Goal: Task Accomplishment & Management: Manage account settings

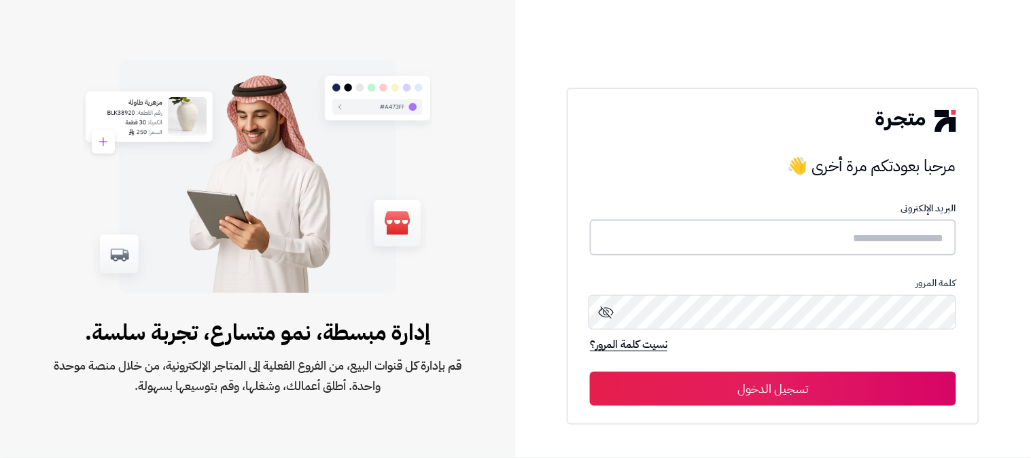
click at [806, 243] on input "text" at bounding box center [773, 238] width 366 height 36
type input "**********"
click at [590, 371] on button "تسجيل الدخول" at bounding box center [773, 388] width 366 height 34
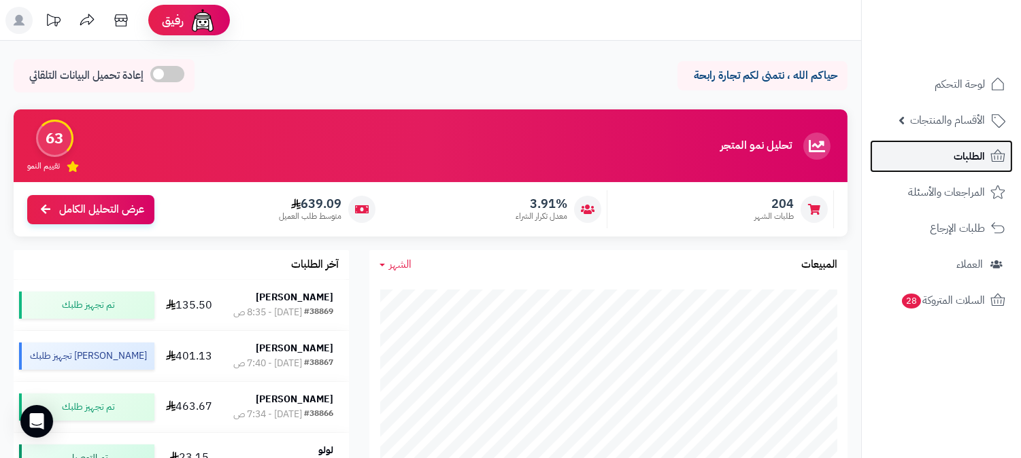
click at [948, 157] on link "الطلبات" at bounding box center [941, 156] width 143 height 33
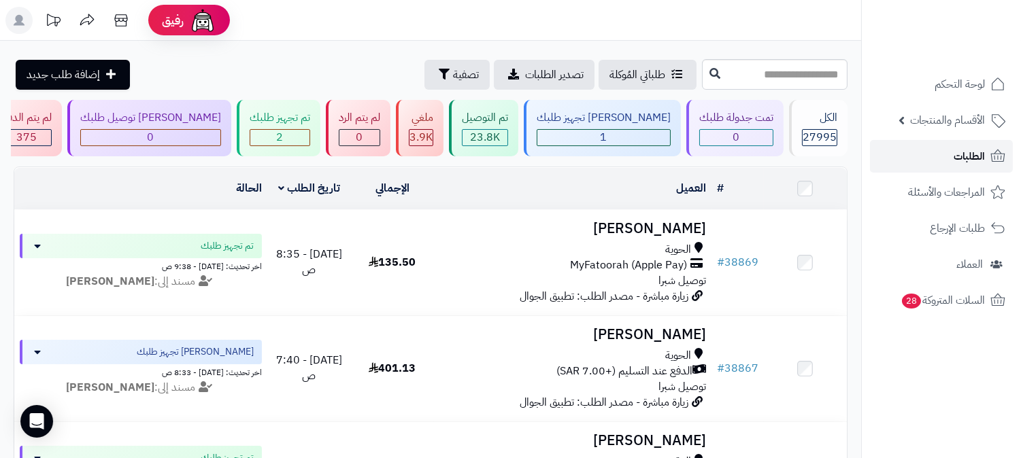
click at [968, 148] on span "الطلبات" at bounding box center [968, 156] width 31 height 19
click at [974, 156] on span "الطلبات" at bounding box center [968, 156] width 31 height 19
click at [942, 147] on link "الطلبات" at bounding box center [941, 156] width 143 height 33
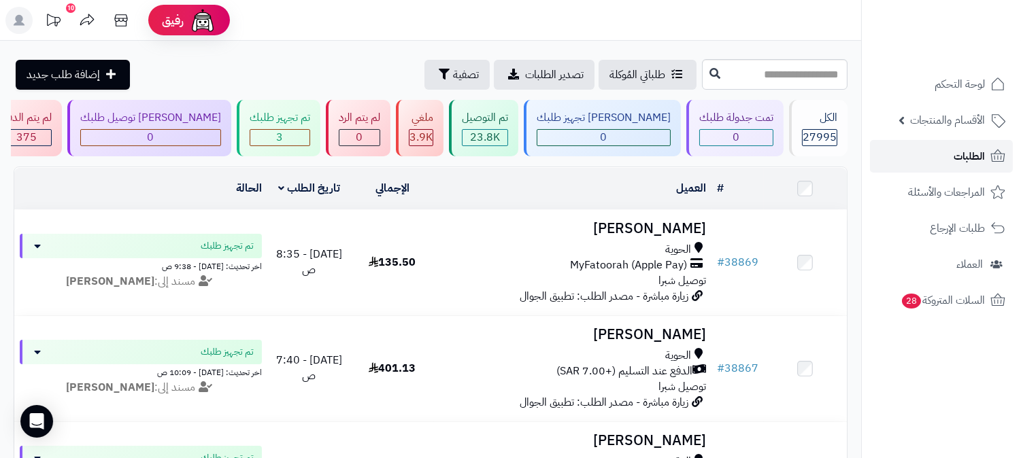
click at [940, 146] on link "الطلبات" at bounding box center [941, 156] width 143 height 33
click at [960, 151] on span "الطلبات" at bounding box center [968, 156] width 31 height 19
click at [962, 158] on span "الطلبات" at bounding box center [968, 156] width 31 height 19
click at [996, 148] on icon at bounding box center [997, 156] width 16 height 16
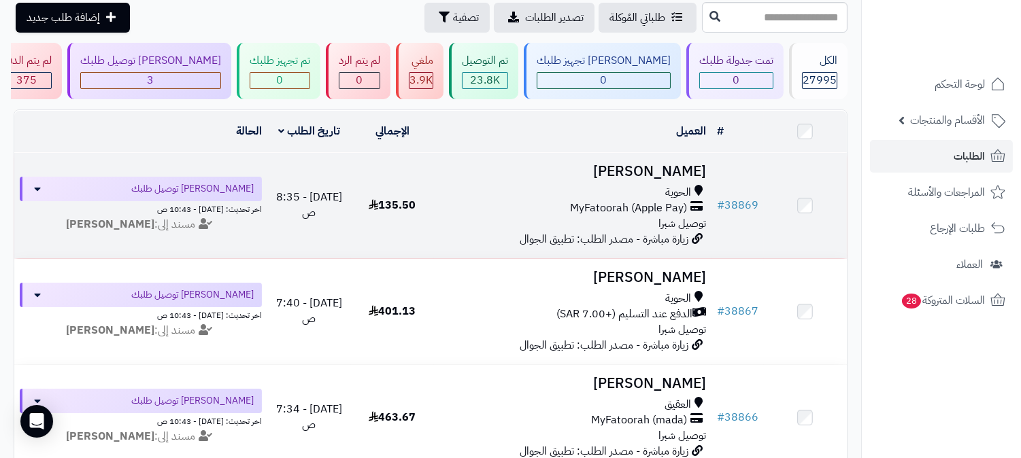
scroll to position [151, 0]
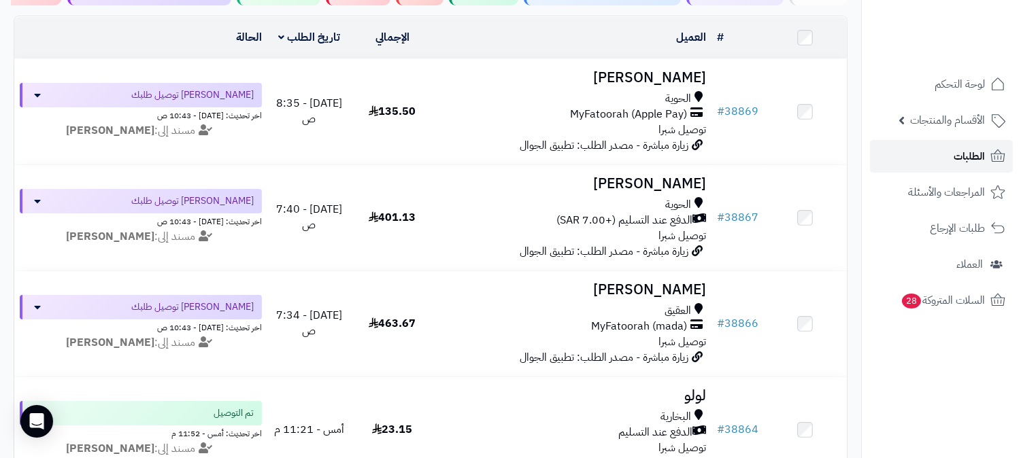
click at [899, 154] on link "الطلبات" at bounding box center [941, 156] width 143 height 33
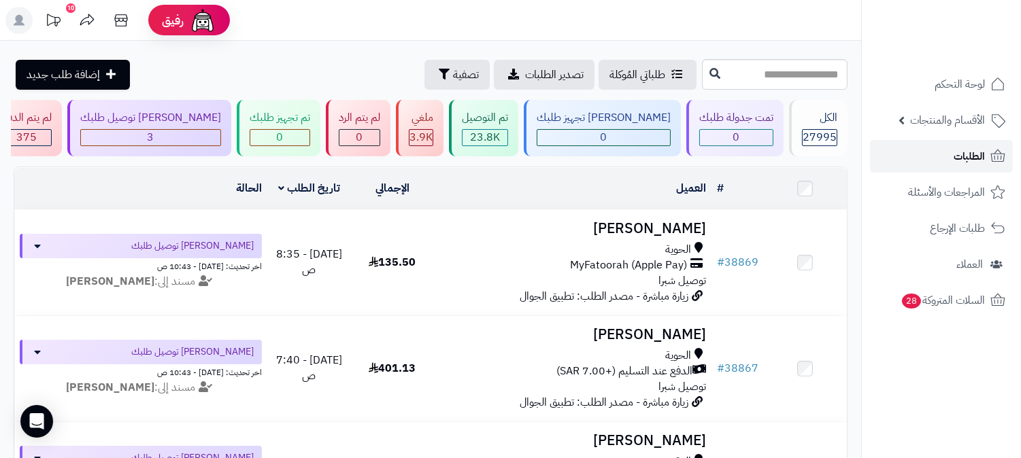
click at [899, 154] on link "الطلبات" at bounding box center [941, 156] width 143 height 33
click at [900, 155] on link "الطلبات" at bounding box center [941, 156] width 143 height 33
click at [906, 163] on link "الطلبات" at bounding box center [941, 156] width 143 height 33
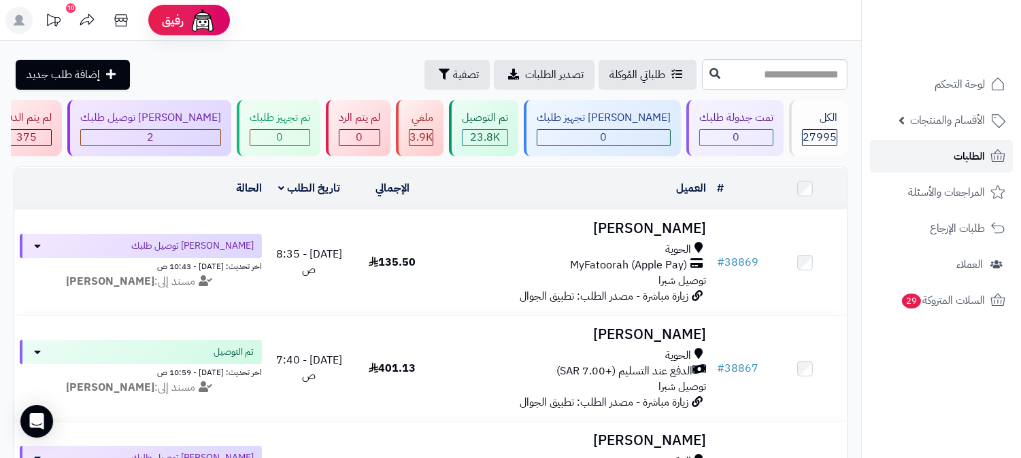
click at [906, 163] on link "الطلبات" at bounding box center [941, 156] width 143 height 33
click at [966, 146] on link "الطلبات" at bounding box center [941, 156] width 143 height 33
click at [970, 148] on span "الطلبات" at bounding box center [968, 156] width 31 height 19
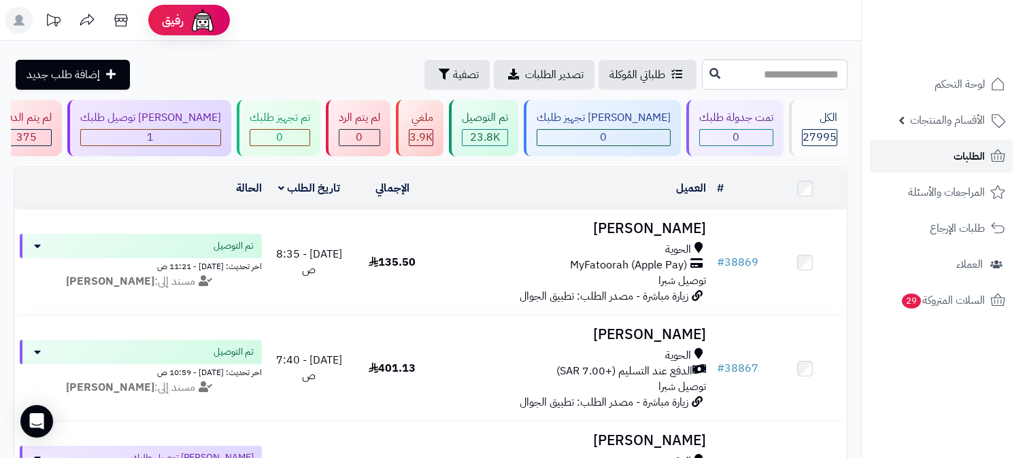
click at [946, 161] on link "الطلبات" at bounding box center [941, 156] width 143 height 33
click at [947, 161] on link "الطلبات" at bounding box center [941, 156] width 143 height 33
click at [923, 146] on link "الطلبات" at bounding box center [941, 156] width 143 height 33
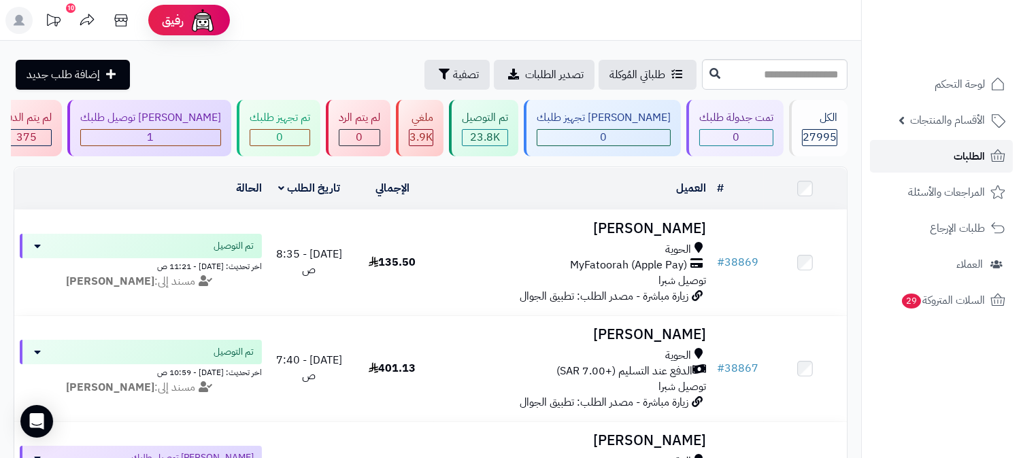
click at [925, 146] on link "الطلبات" at bounding box center [941, 156] width 143 height 33
click at [969, 159] on span "الطلبات" at bounding box center [968, 156] width 31 height 19
click at [959, 155] on span "الطلبات" at bounding box center [968, 156] width 31 height 19
click at [934, 158] on link "الطلبات" at bounding box center [941, 156] width 143 height 33
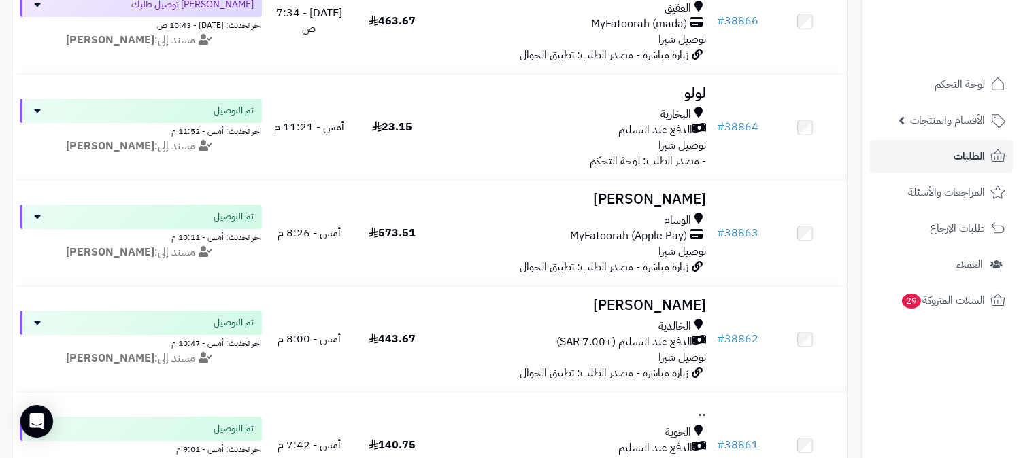
scroll to position [453, 0]
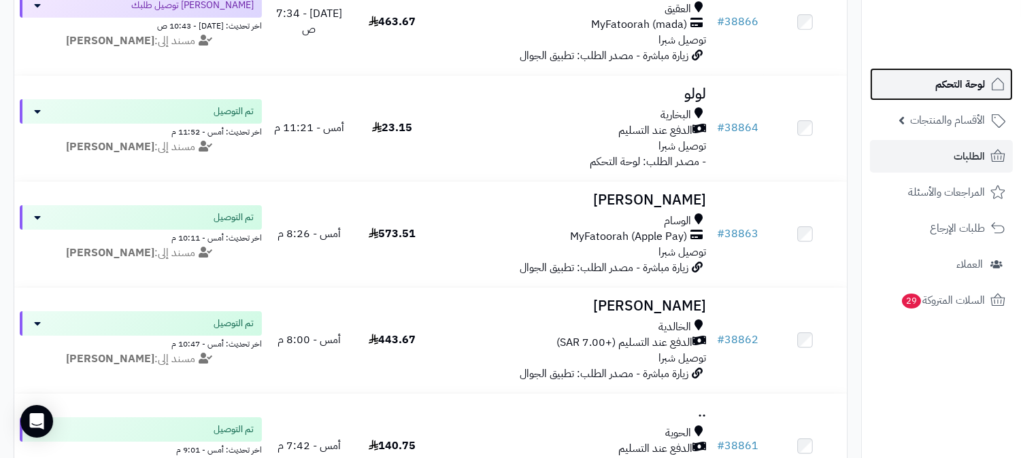
click at [968, 90] on span "لوحة التحكم" at bounding box center [960, 84] width 50 height 19
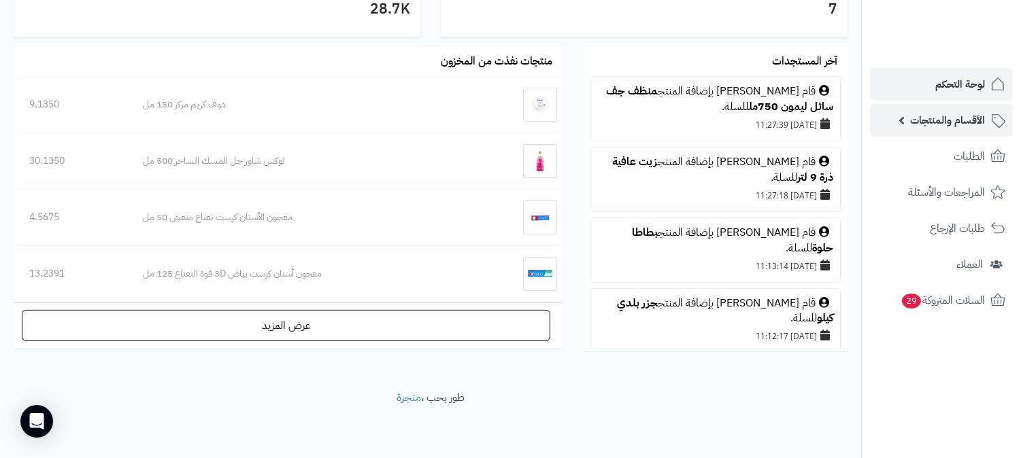
click at [932, 123] on span "الأقسام والمنتجات" at bounding box center [947, 120] width 75 height 19
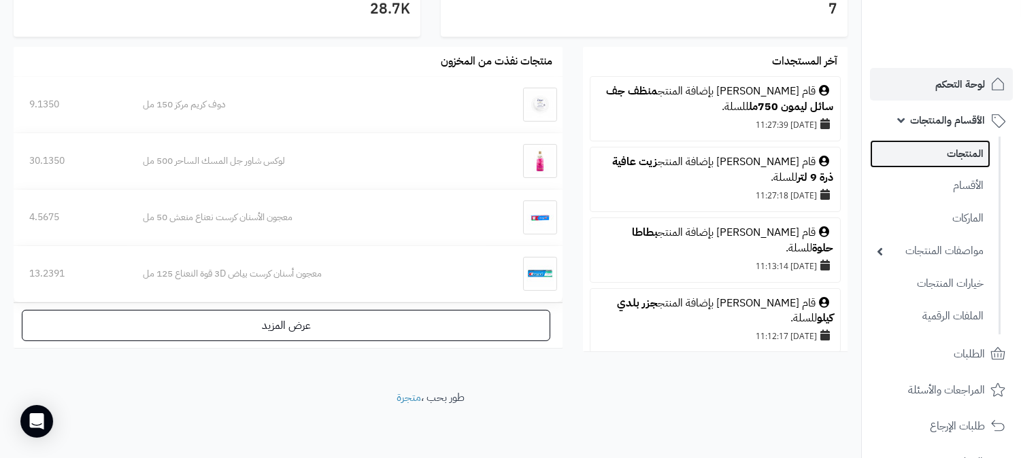
click at [933, 157] on link "المنتجات" at bounding box center [930, 154] width 120 height 28
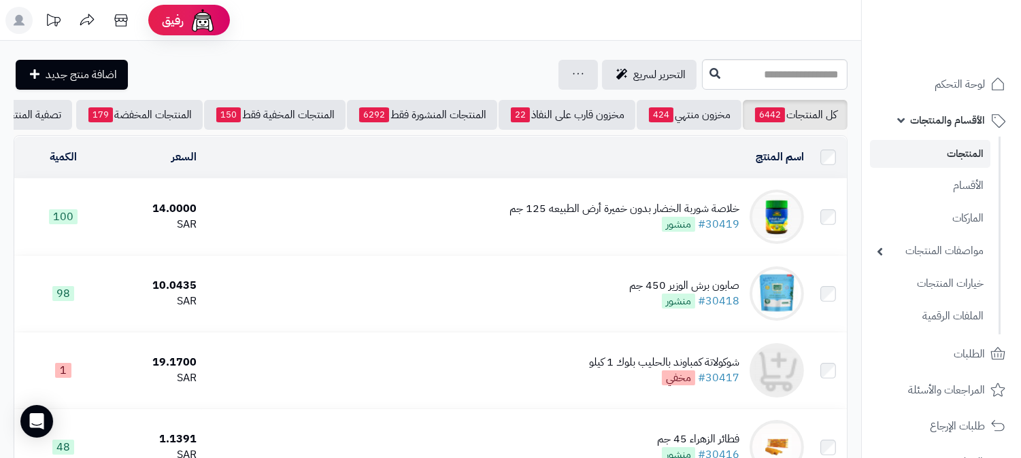
click at [551, 205] on td "خلاصة شوربة الخضار بدون خميرة أرض الطبيعه 125 جم #30419 منشور" at bounding box center [505, 217] width 607 height 76
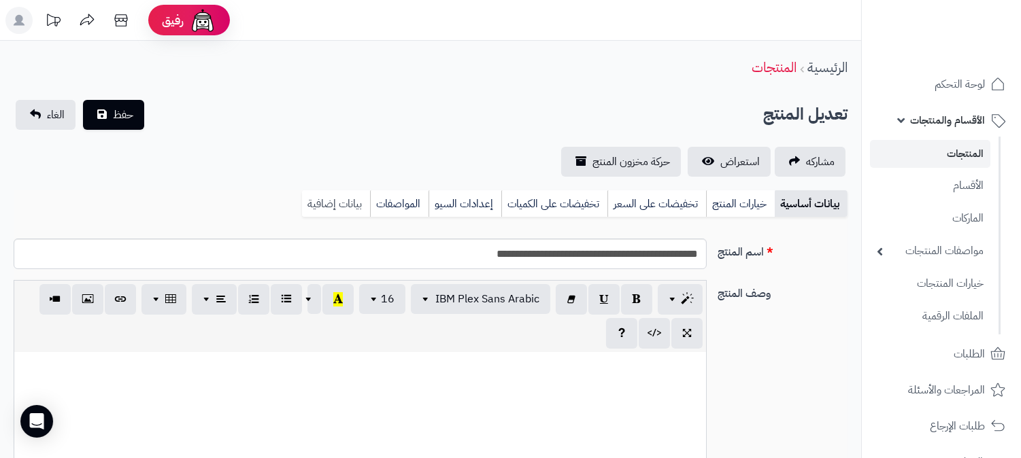
scroll to position [547, 0]
click at [341, 203] on link "بيانات إضافية" at bounding box center [336, 203] width 68 height 27
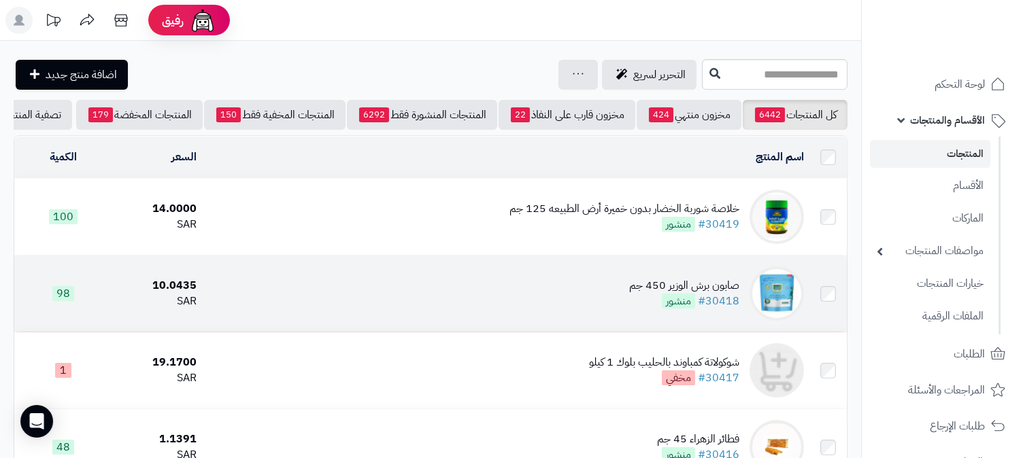
click at [594, 288] on td "صابون برش الوزير 450 جم #30418 منشور" at bounding box center [505, 294] width 607 height 76
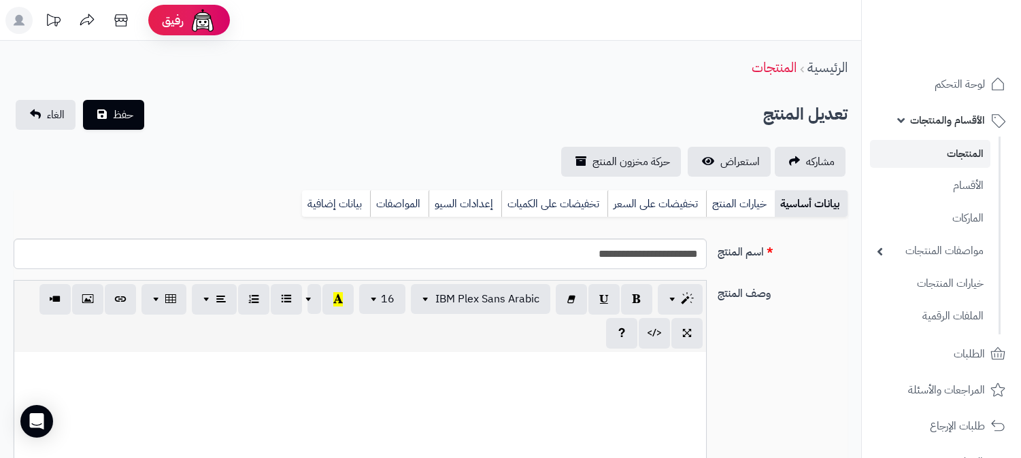
select select
click at [311, 201] on link "بيانات إضافية" at bounding box center [336, 203] width 68 height 27
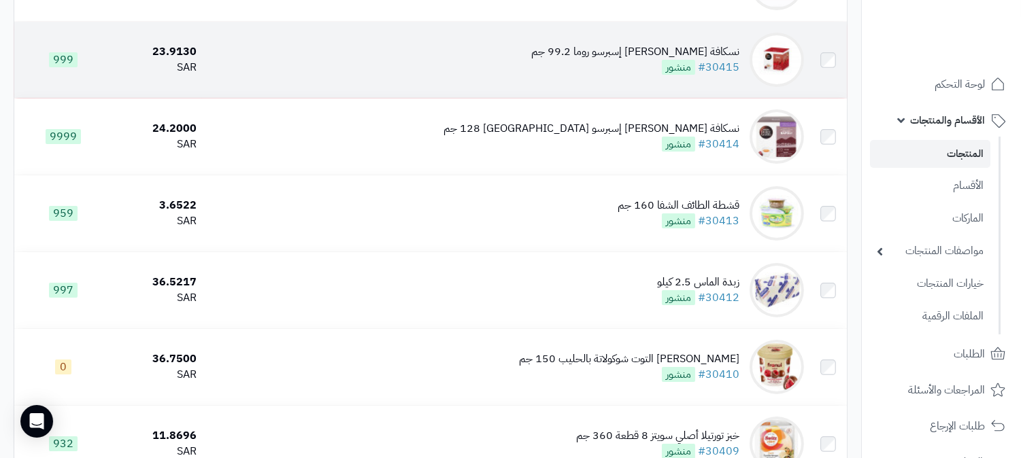
scroll to position [680, 0]
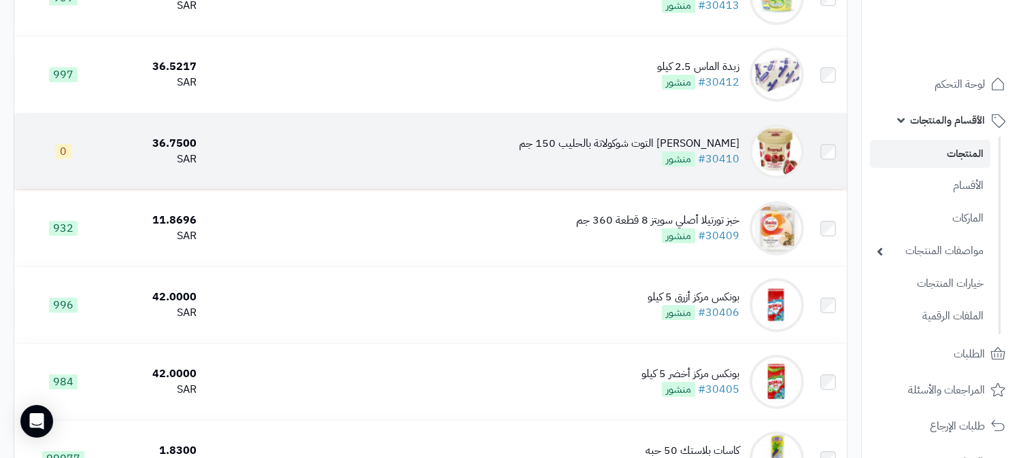
click at [597, 151] on div "[PERSON_NAME] التوت شوكولاتة بالحليب 150 جم" at bounding box center [629, 144] width 220 height 16
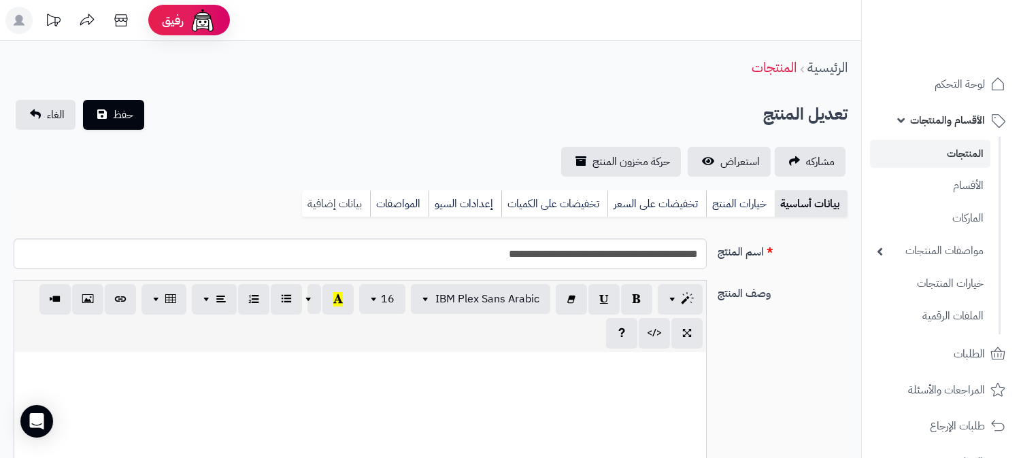
scroll to position [840, 0]
click at [321, 201] on link "بيانات إضافية" at bounding box center [336, 203] width 68 height 27
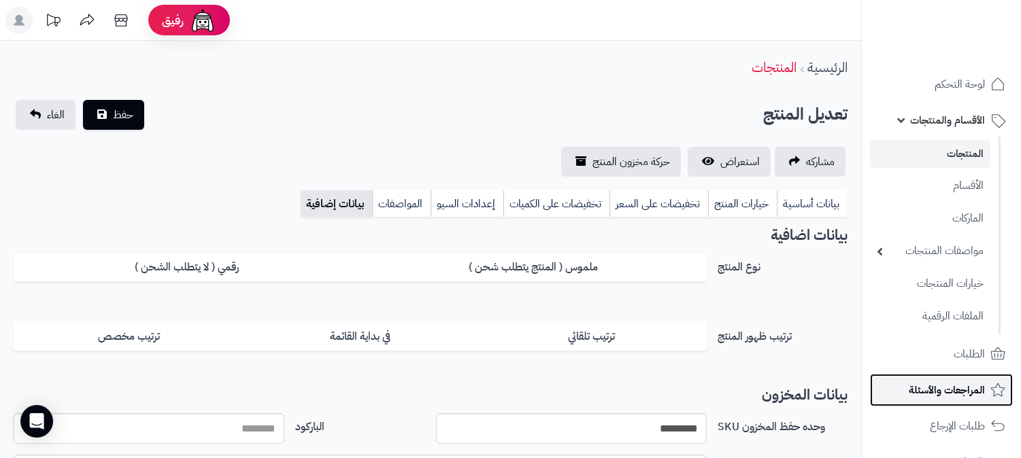
click at [957, 381] on span "المراجعات والأسئلة" at bounding box center [946, 390] width 76 height 19
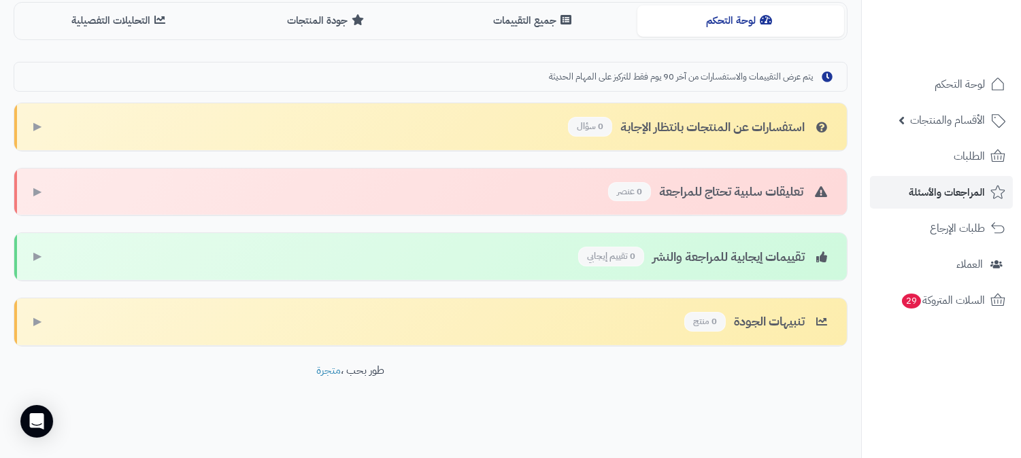
scroll to position [136, 0]
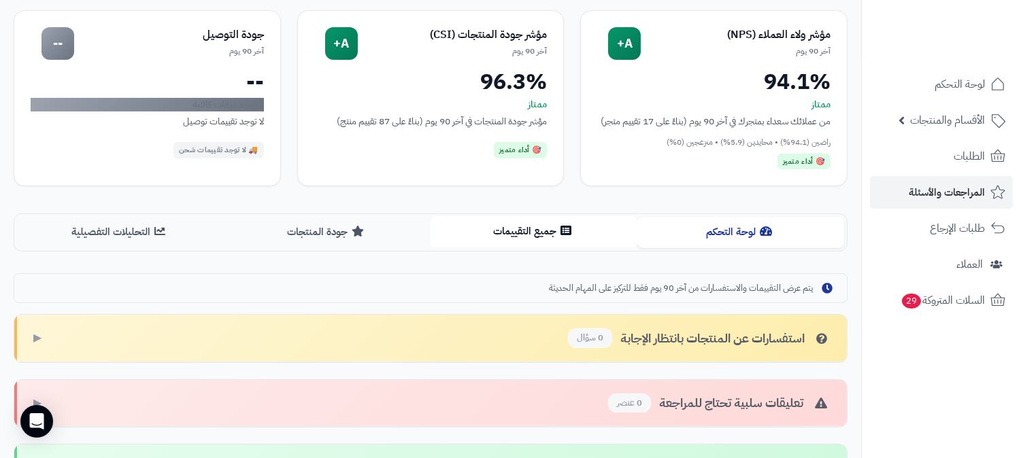
click at [525, 241] on button "جميع التقييمات" at bounding box center [533, 231] width 207 height 31
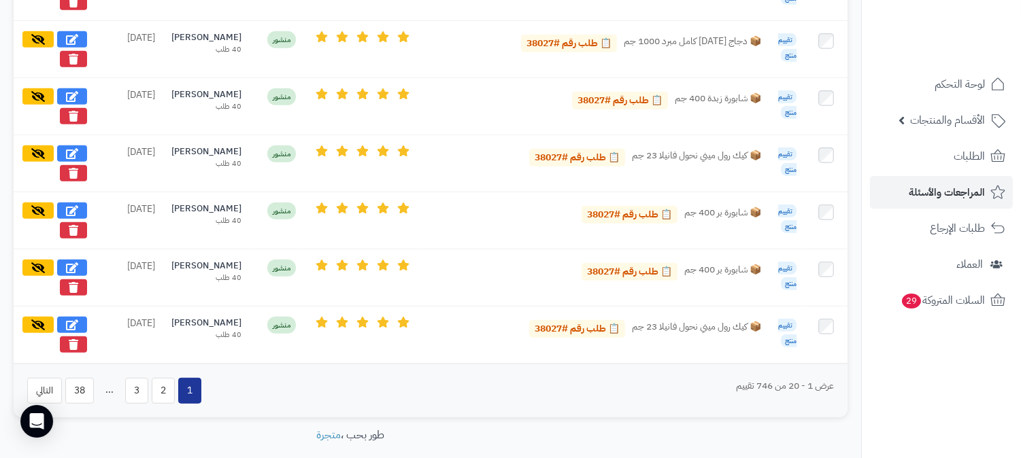
scroll to position [1415, 0]
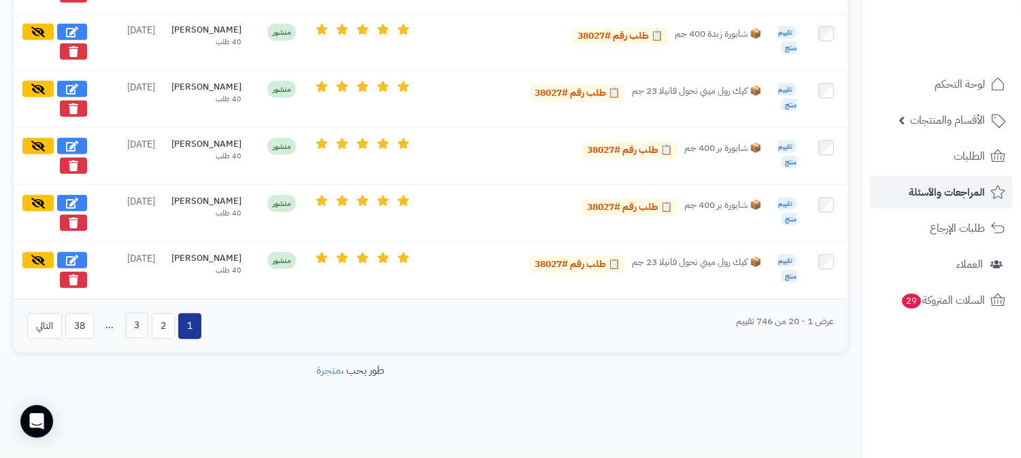
click at [143, 324] on button "3" at bounding box center [136, 326] width 23 height 26
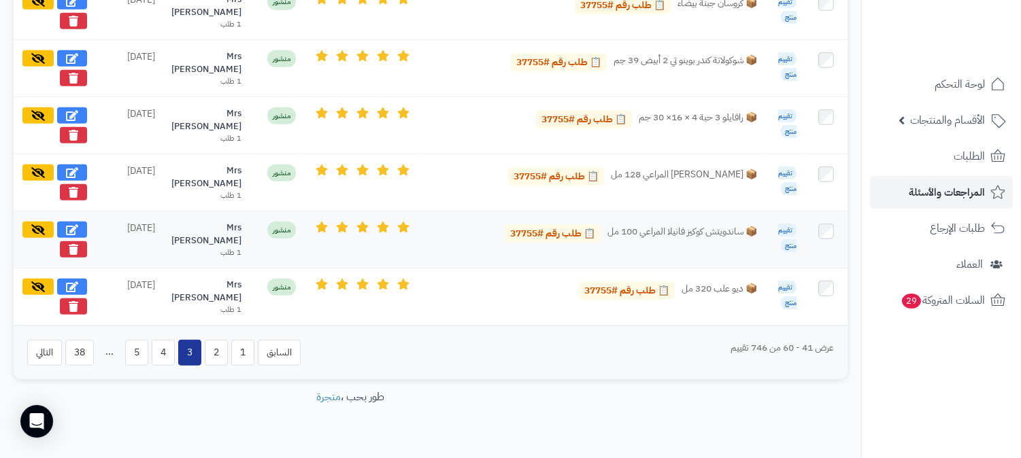
scroll to position [1643, 0]
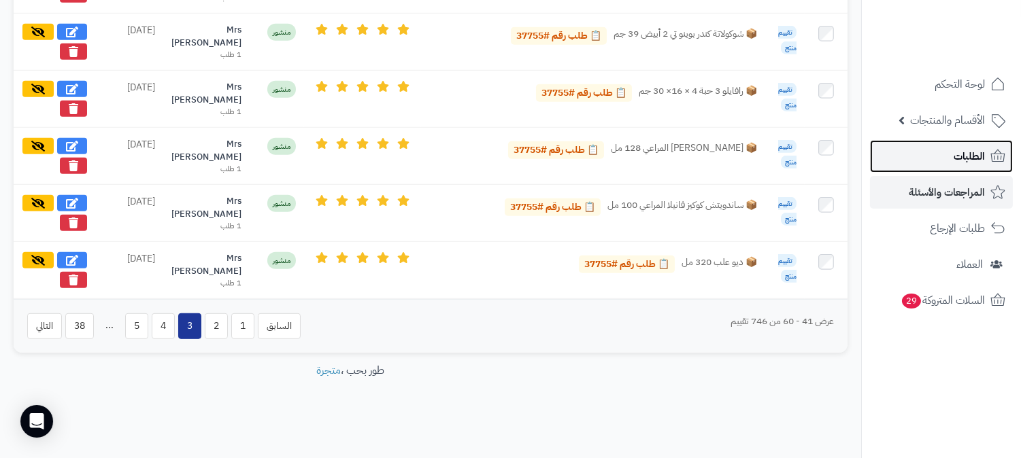
click at [942, 157] on link "الطلبات" at bounding box center [941, 156] width 143 height 33
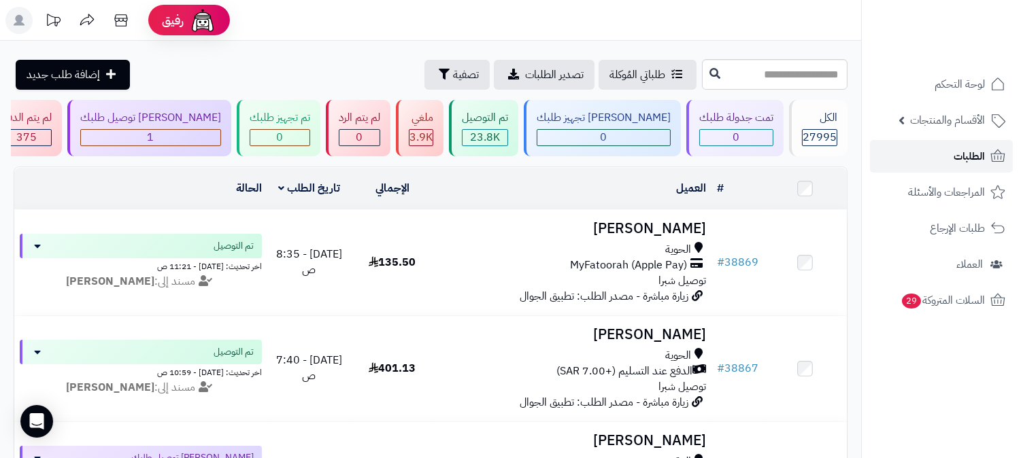
click at [927, 165] on link "الطلبات" at bounding box center [941, 156] width 143 height 33
click at [970, 158] on span "الطلبات" at bounding box center [968, 156] width 31 height 19
click at [960, 160] on span "الطلبات" at bounding box center [968, 156] width 31 height 19
click at [966, 154] on span "الطلبات" at bounding box center [968, 156] width 31 height 19
click at [941, 155] on link "الطلبات" at bounding box center [941, 156] width 143 height 33
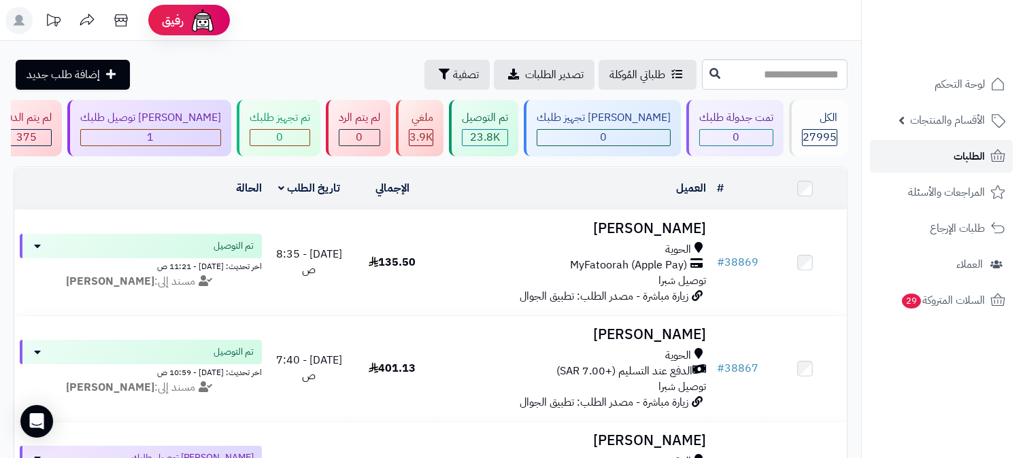
click at [929, 154] on link "الطلبات" at bounding box center [941, 156] width 143 height 33
click at [955, 167] on link "الطلبات" at bounding box center [941, 156] width 143 height 33
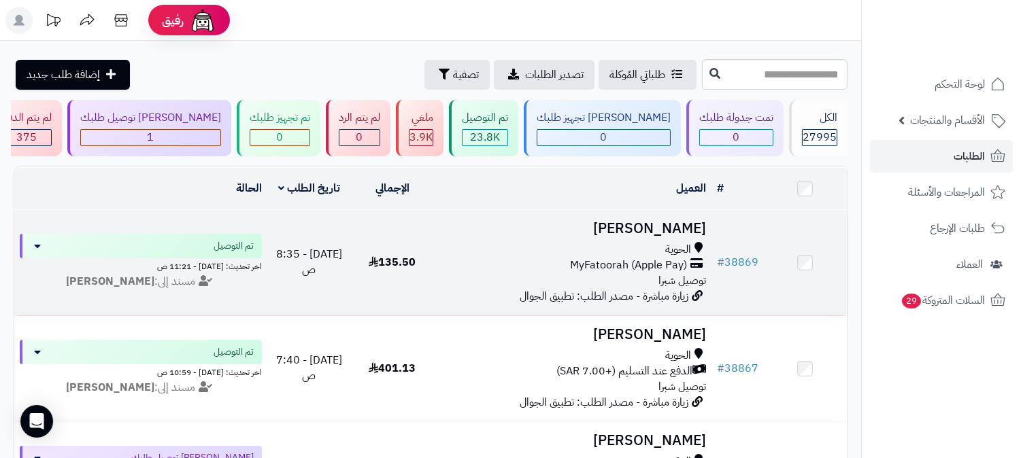
click at [679, 215] on td "[PERSON_NAME] الحوية MyFatoorah (Apple Pay) توصيل شبرا زيارة مباشرة - مصدر الطل…" at bounding box center [572, 262] width 277 height 105
click at [677, 228] on h3 "فيصل العتيبي" at bounding box center [572, 229] width 267 height 16
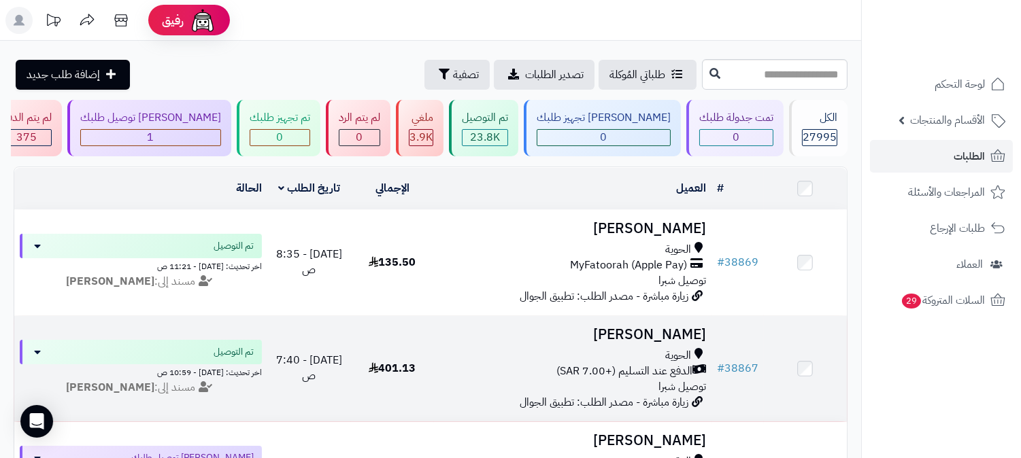
click at [646, 328] on h3 "[PERSON_NAME]" at bounding box center [572, 335] width 267 height 16
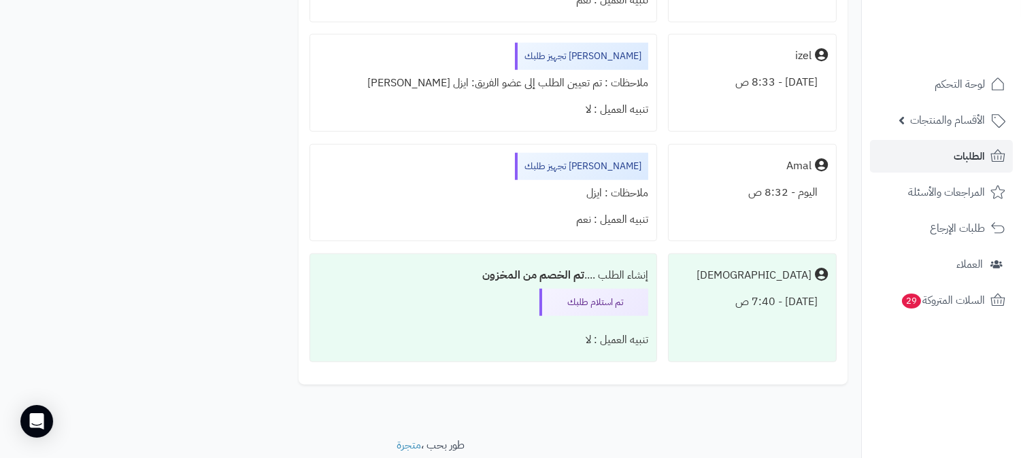
scroll to position [2403, 0]
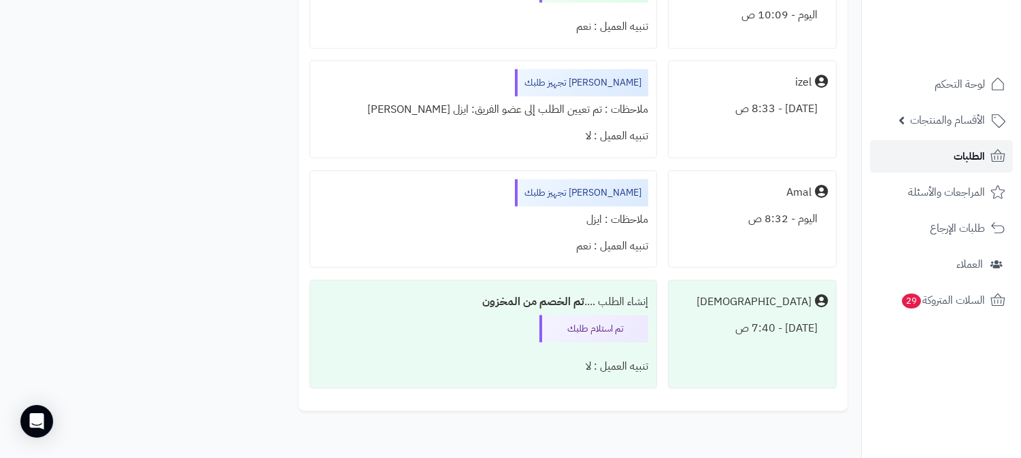
click at [980, 160] on span "الطلبات" at bounding box center [968, 156] width 31 height 19
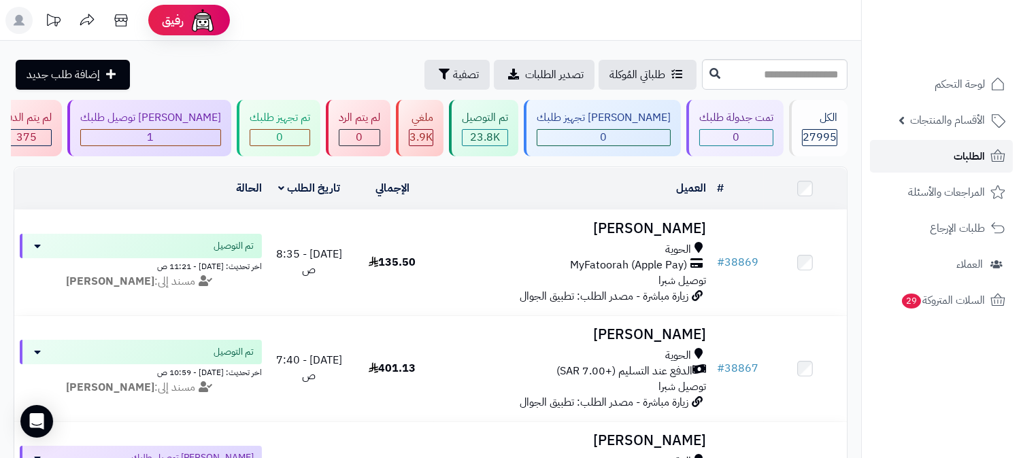
click at [950, 165] on link "الطلبات" at bounding box center [941, 156] width 143 height 33
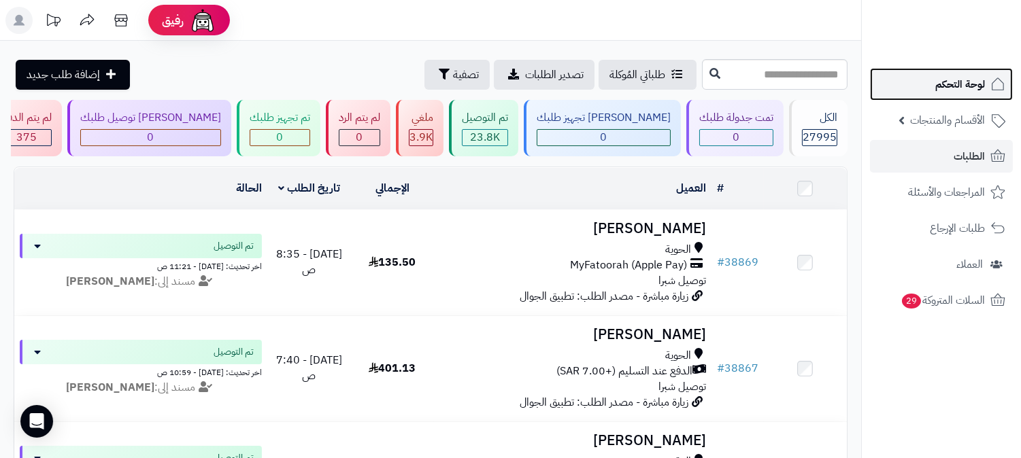
click at [955, 86] on span "لوحة التحكم" at bounding box center [960, 84] width 50 height 19
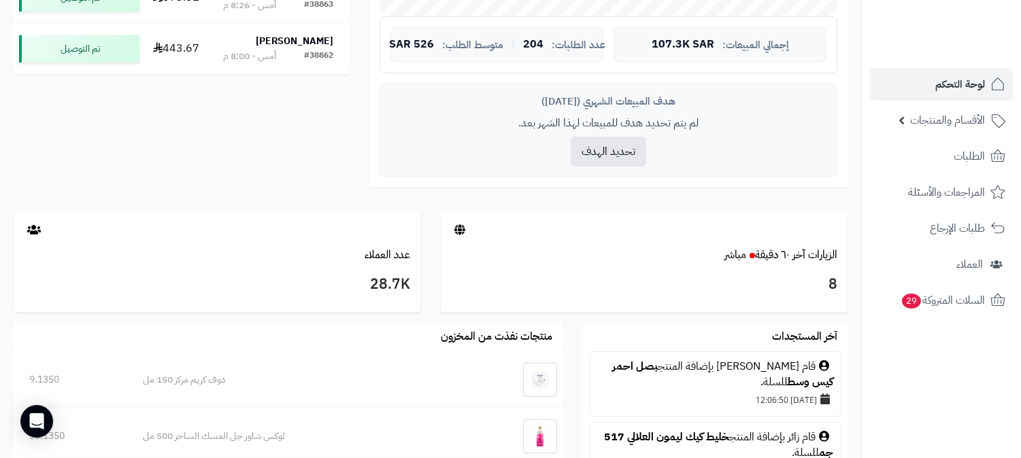
scroll to position [528, 0]
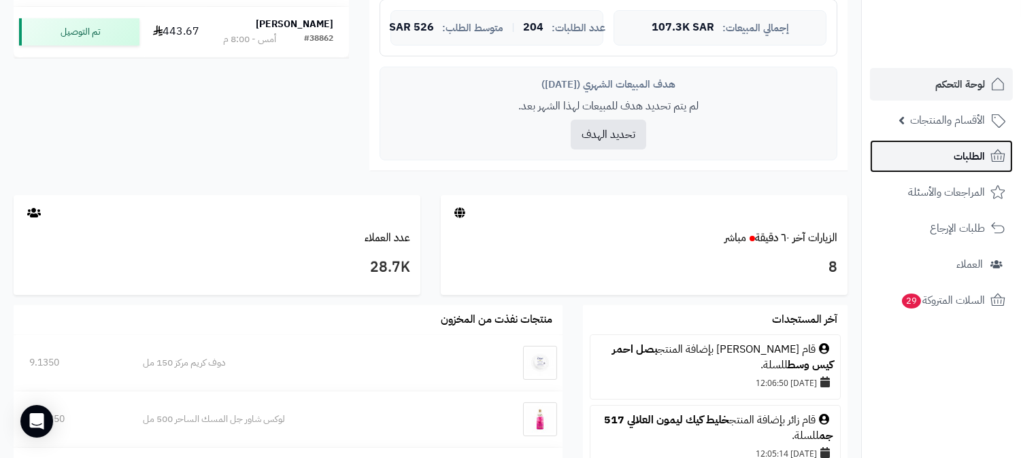
click at [933, 158] on link "الطلبات" at bounding box center [941, 156] width 143 height 33
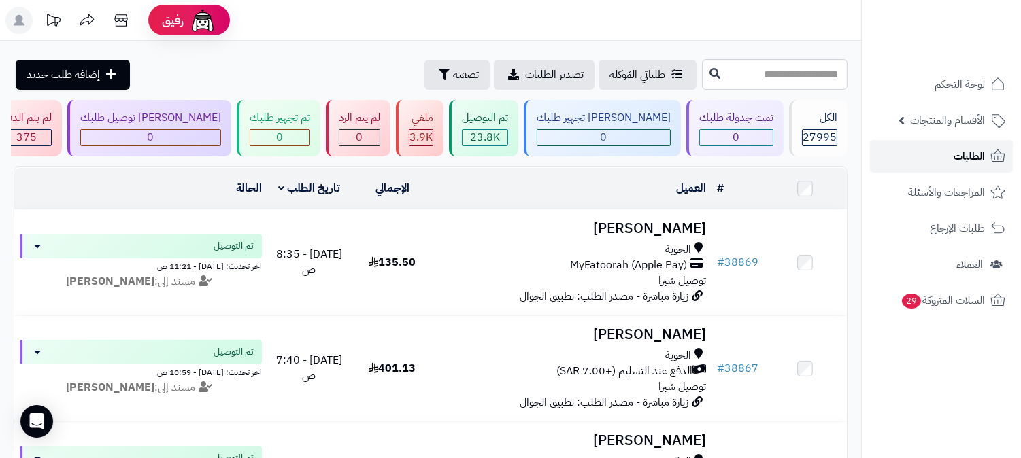
click at [951, 165] on link "الطلبات" at bounding box center [941, 156] width 143 height 33
click at [966, 168] on link "الطلبات" at bounding box center [941, 156] width 143 height 33
click at [947, 86] on span "لوحة التحكم" at bounding box center [960, 84] width 50 height 19
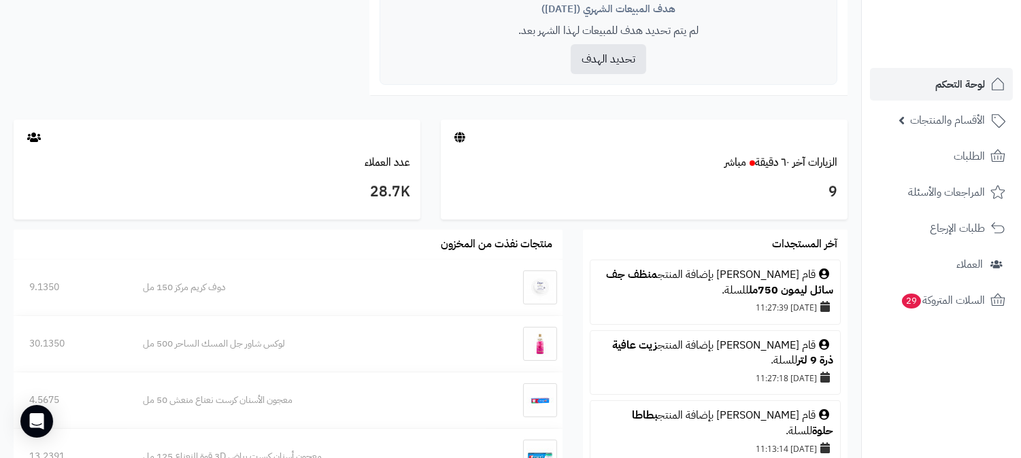
scroll to position [755, 0]
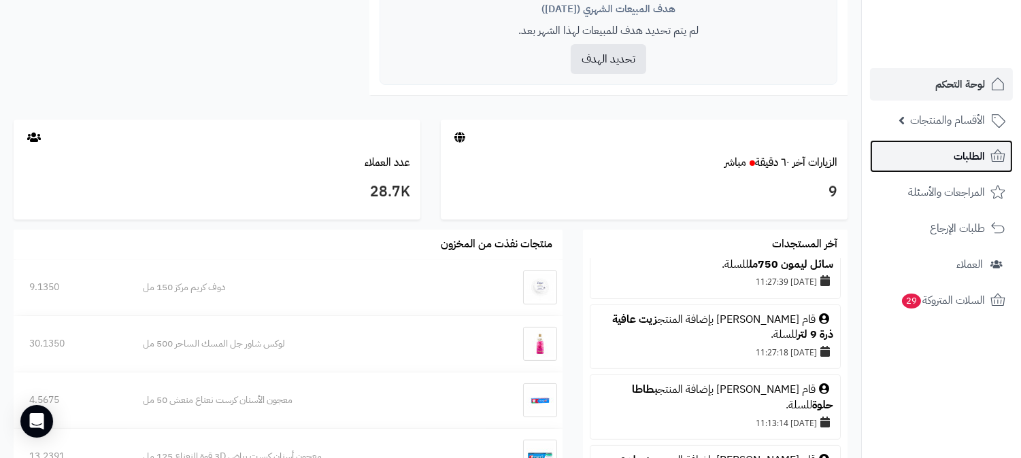
click at [955, 154] on span "الطلبات" at bounding box center [968, 156] width 31 height 19
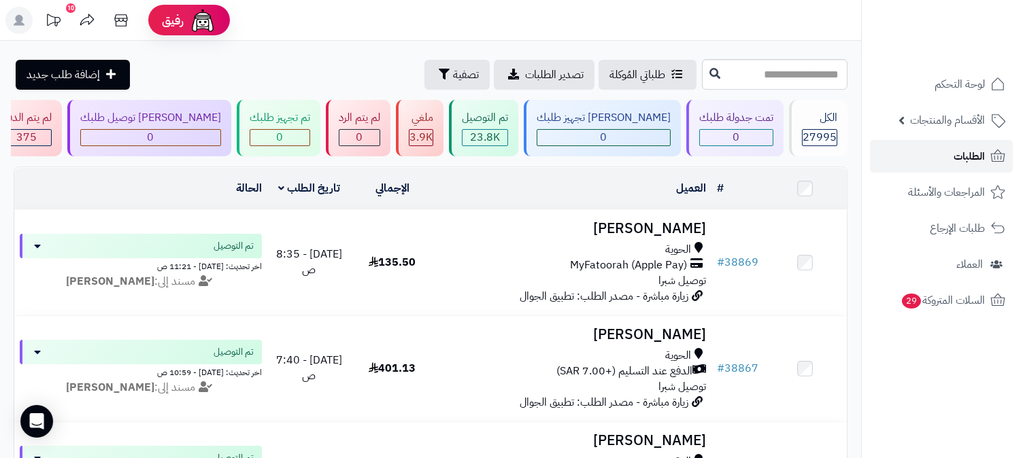
click at [978, 146] on link "الطلبات" at bounding box center [941, 156] width 143 height 33
click at [1000, 148] on icon at bounding box center [997, 156] width 16 height 16
click at [981, 151] on span "الطلبات" at bounding box center [968, 156] width 31 height 19
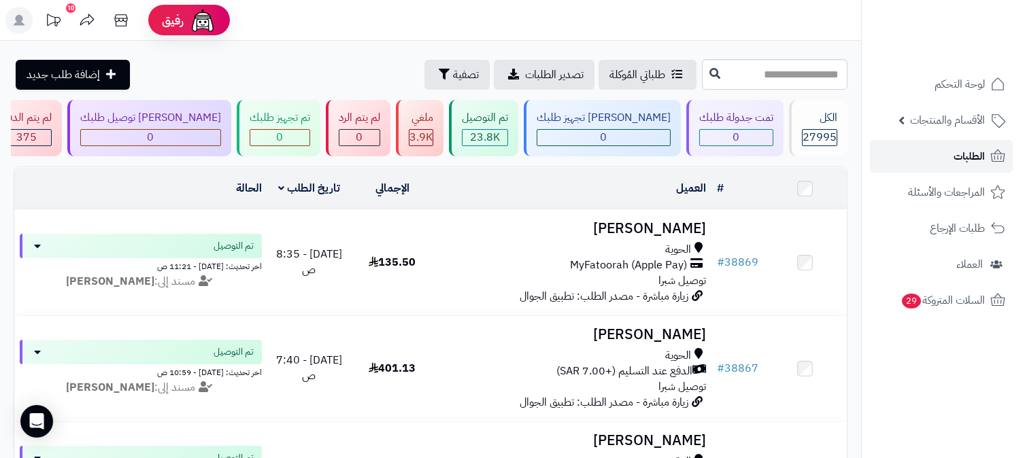
click at [981, 151] on span "الطلبات" at bounding box center [968, 156] width 31 height 19
click at [974, 163] on span "الطلبات" at bounding box center [968, 156] width 31 height 19
click at [935, 148] on link "الطلبات" at bounding box center [941, 156] width 143 height 33
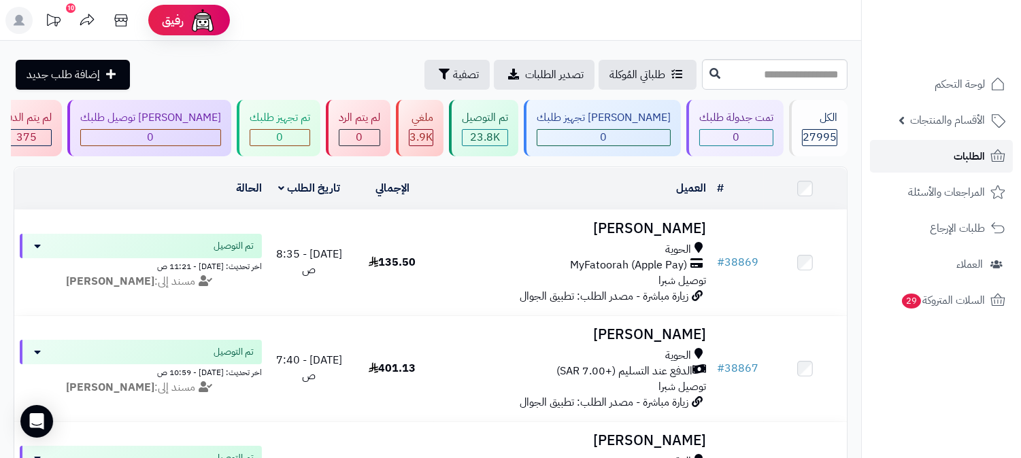
click at [916, 161] on link "الطلبات" at bounding box center [941, 156] width 143 height 33
click at [934, 165] on link "الطلبات" at bounding box center [941, 156] width 143 height 33
click at [976, 147] on span "الطلبات" at bounding box center [968, 156] width 31 height 19
click at [975, 155] on span "الطلبات" at bounding box center [968, 156] width 31 height 19
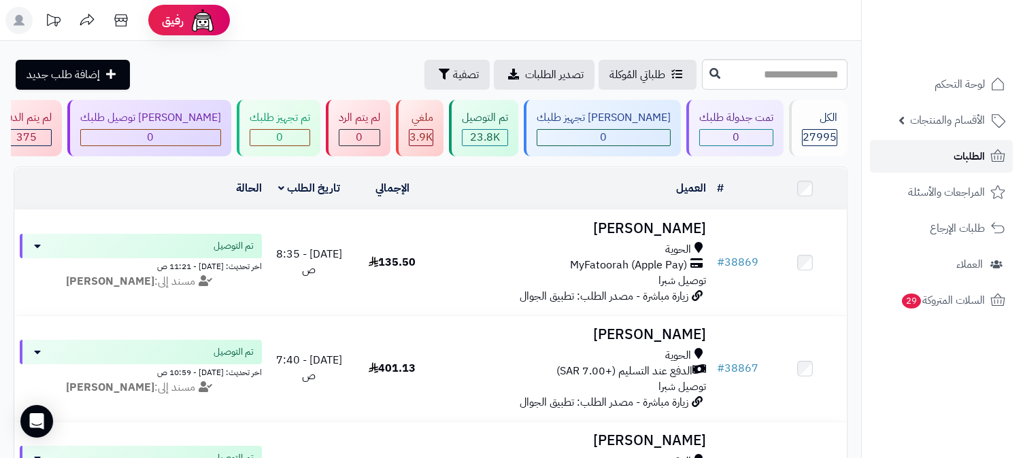
click at [970, 154] on span "الطلبات" at bounding box center [968, 156] width 31 height 19
click at [961, 156] on span "الطلبات" at bounding box center [968, 156] width 31 height 19
click at [966, 164] on span "الطلبات" at bounding box center [968, 156] width 31 height 19
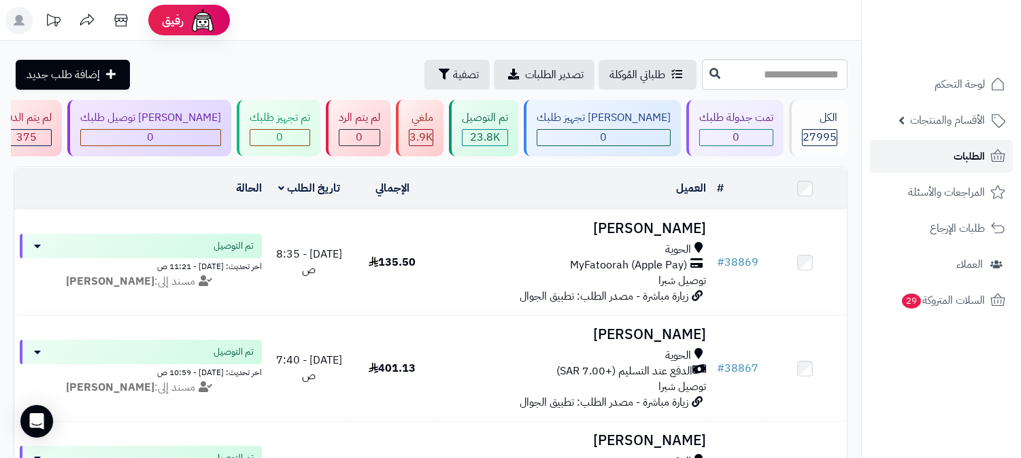
click at [966, 164] on span "الطلبات" at bounding box center [968, 156] width 31 height 19
click at [968, 158] on span "الطلبات" at bounding box center [968, 156] width 31 height 19
click at [966, 154] on span "الطلبات" at bounding box center [968, 156] width 31 height 19
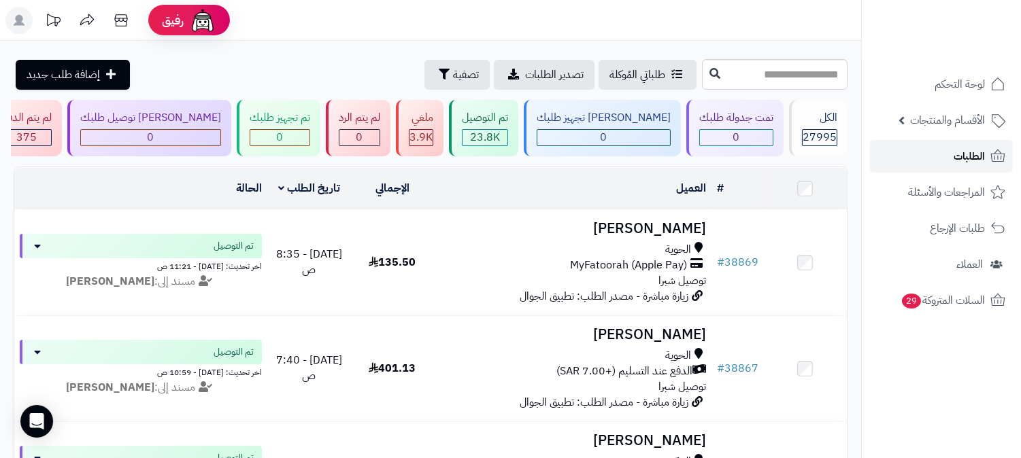
click at [984, 154] on span "الطلبات" at bounding box center [968, 156] width 31 height 19
click at [976, 151] on span "الطلبات" at bounding box center [968, 156] width 31 height 19
click span "الطلبات"
click at [976, 151] on span "الطلبات" at bounding box center [968, 156] width 31 height 19
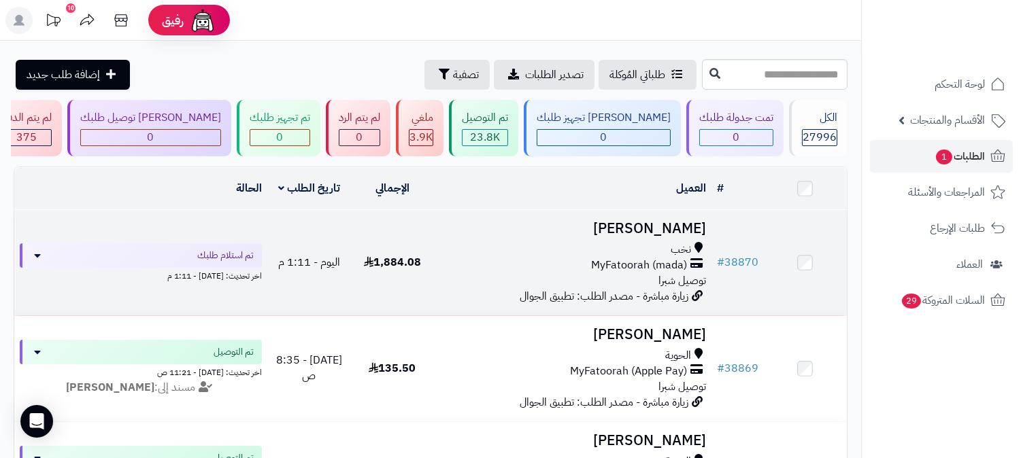
click at [665, 226] on h3 "[PERSON_NAME]" at bounding box center [572, 229] width 267 height 16
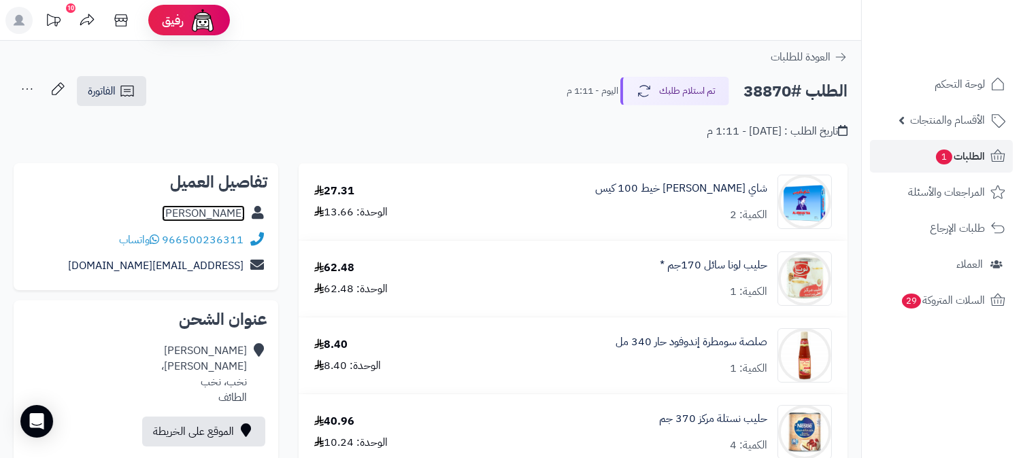
click at [236, 213] on link "[PERSON_NAME]" at bounding box center [203, 213] width 83 height 16
click at [770, 97] on h2 "الطلب #38870" at bounding box center [795, 92] width 104 height 28
copy h2 "38870"
click at [973, 153] on span "الطلبات 1" at bounding box center [959, 156] width 50 height 19
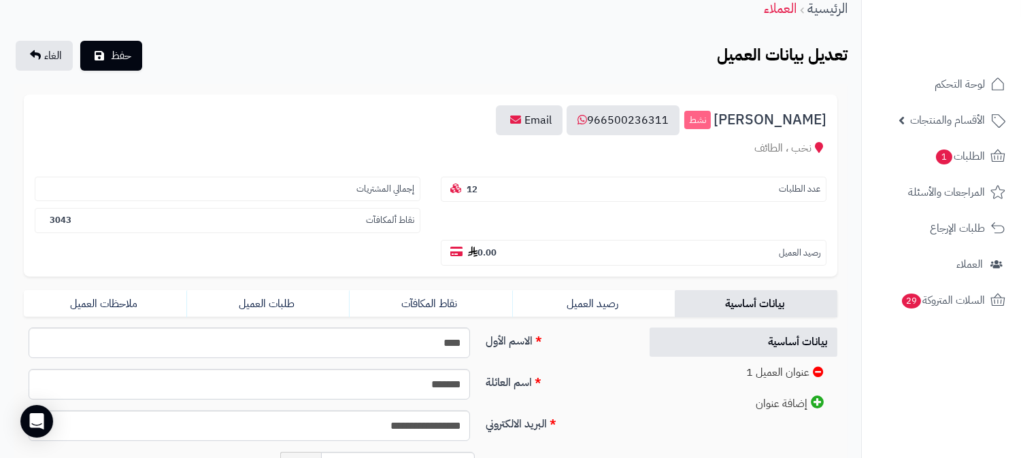
scroll to position [226, 0]
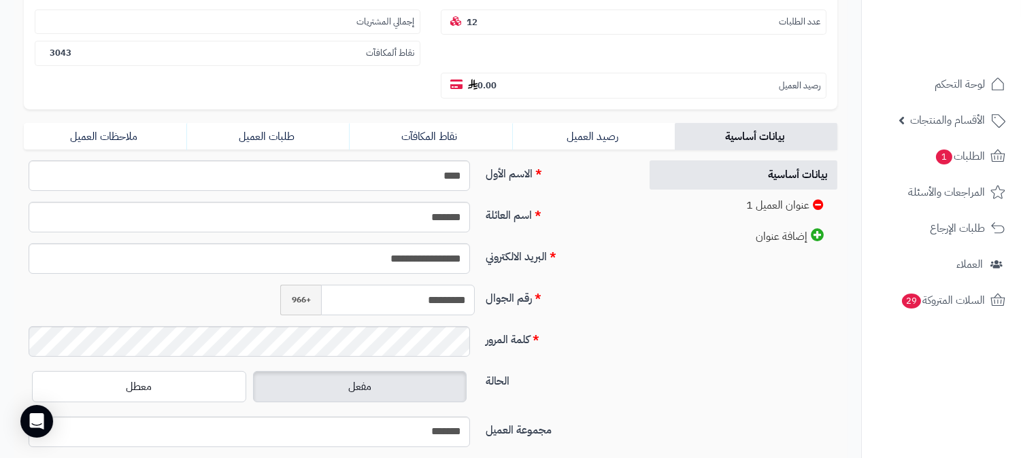
click at [425, 285] on input "*********" at bounding box center [398, 300] width 154 height 31
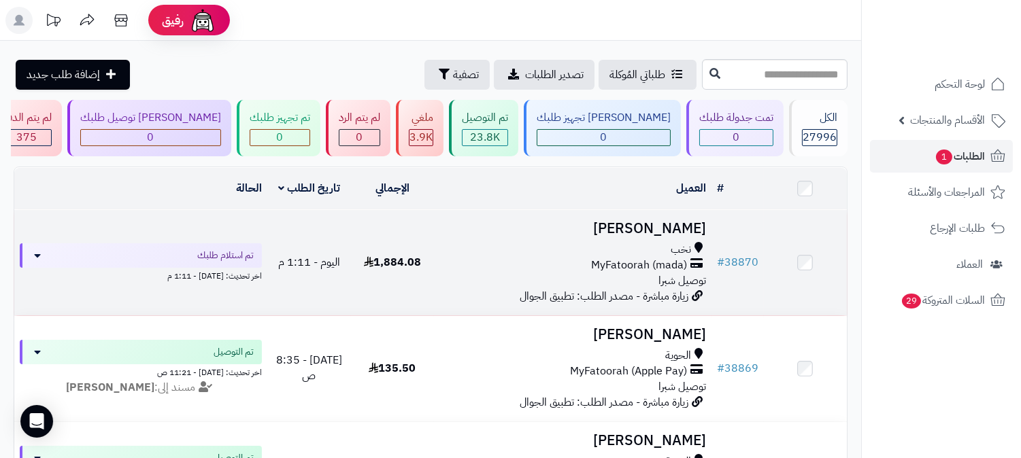
click at [677, 231] on h3 "[PERSON_NAME]" at bounding box center [572, 229] width 267 height 16
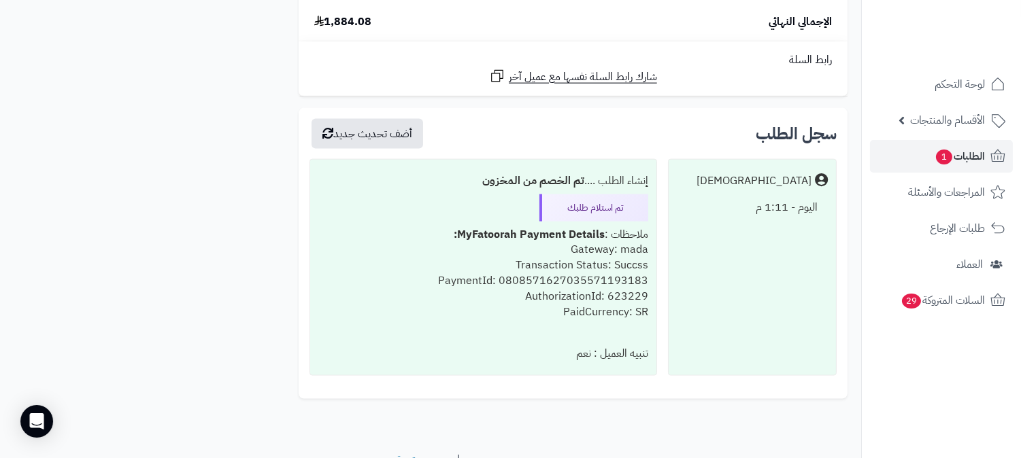
scroll to position [3400, 0]
click at [945, 158] on span "1" at bounding box center [944, 157] width 16 height 15
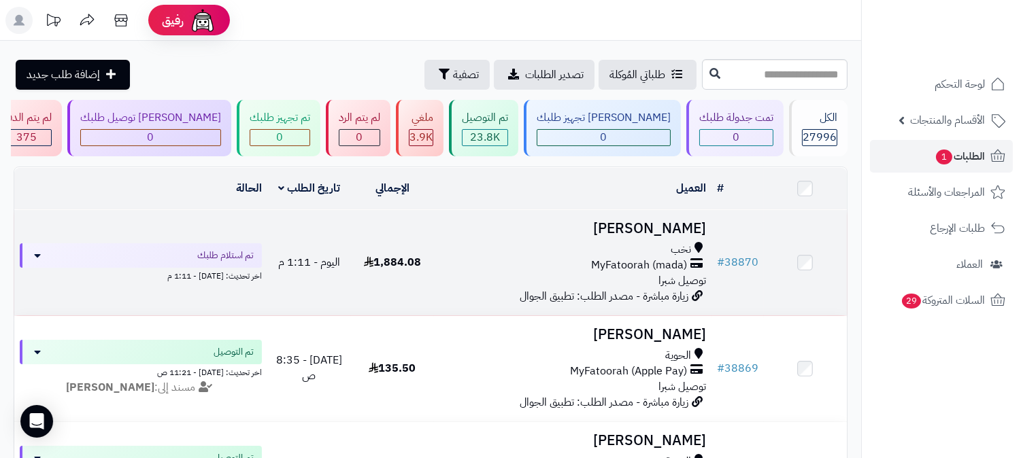
click at [696, 222] on h3 "[PERSON_NAME]" at bounding box center [572, 229] width 267 height 16
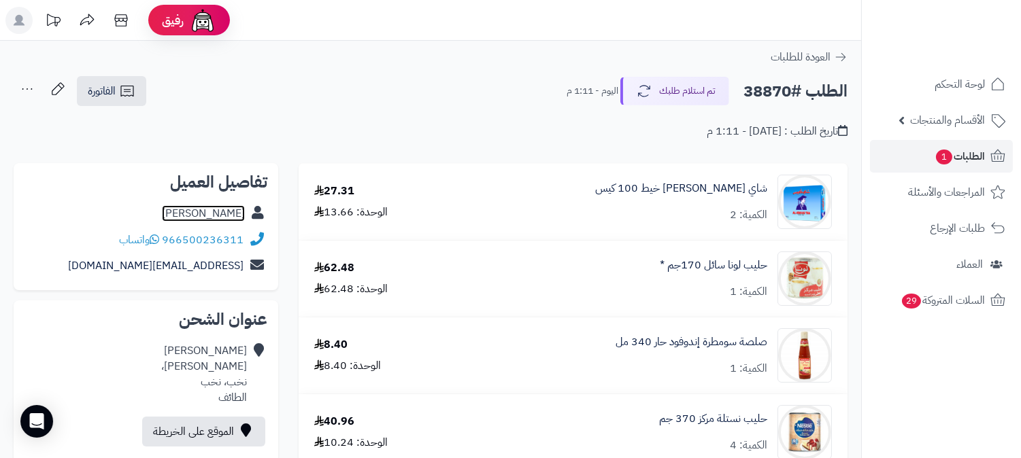
click at [232, 209] on link "[PERSON_NAME]" at bounding box center [203, 213] width 83 height 16
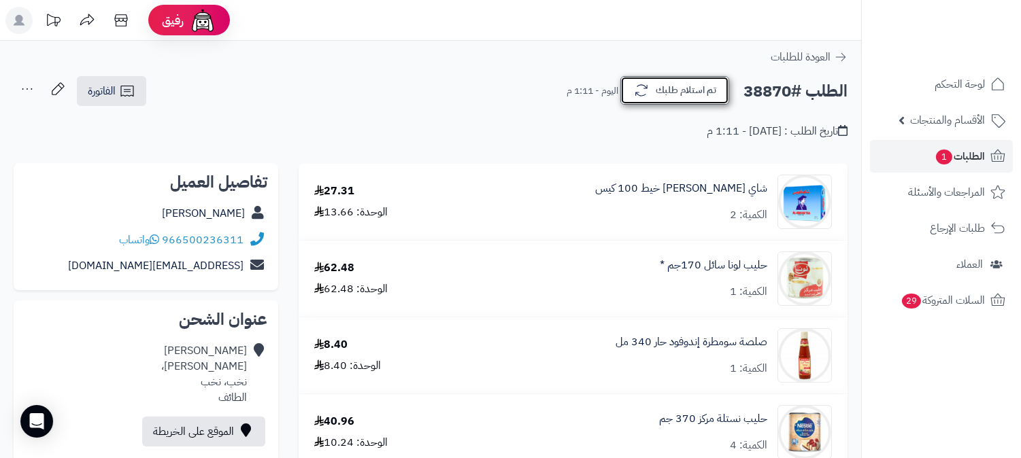
click at [701, 79] on button "تم استلام طلبك" at bounding box center [674, 90] width 109 height 29
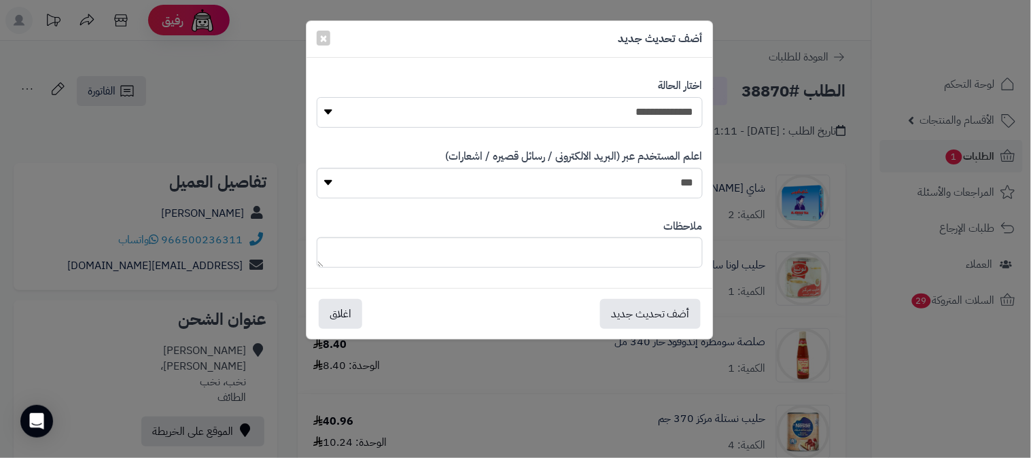
click at [667, 113] on select "**********" at bounding box center [510, 112] width 386 height 31
select select "*"
click at [317, 97] on select "**********" at bounding box center [510, 112] width 386 height 31
click at [676, 316] on button "أضف تحديث جديد" at bounding box center [650, 314] width 101 height 30
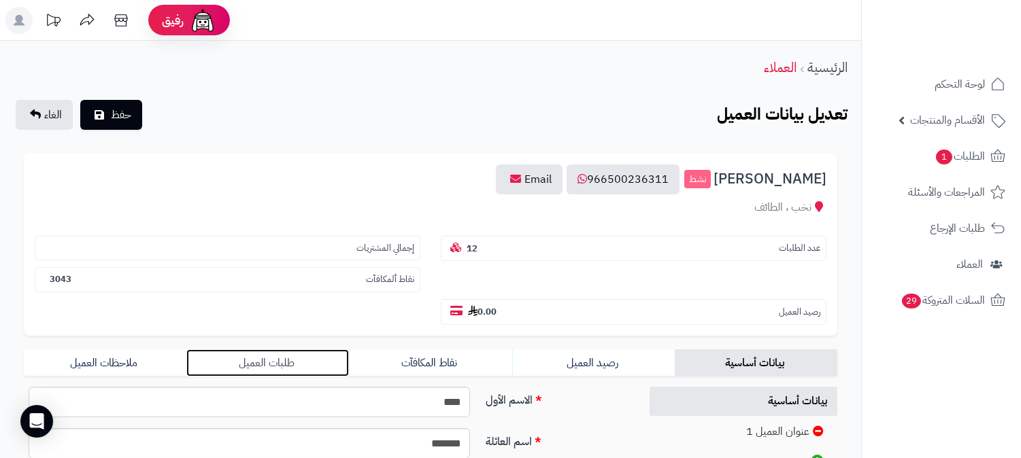
click at [277, 349] on link "طلبات العميل" at bounding box center [267, 362] width 163 height 27
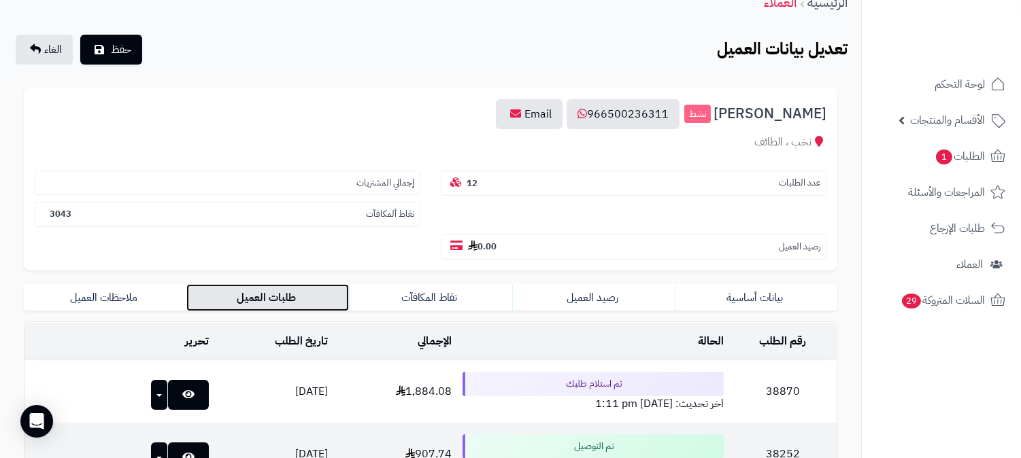
scroll to position [226, 0]
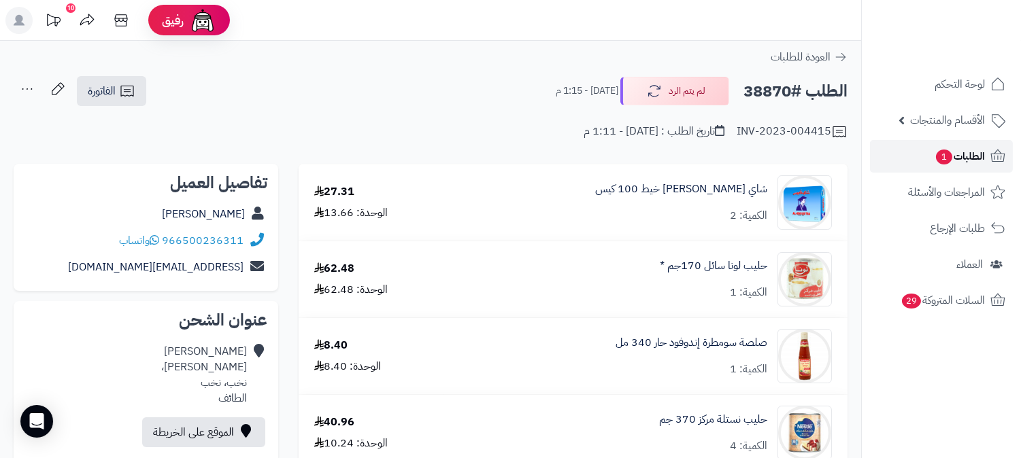
click at [970, 153] on span "الطلبات 1" at bounding box center [959, 156] width 50 height 19
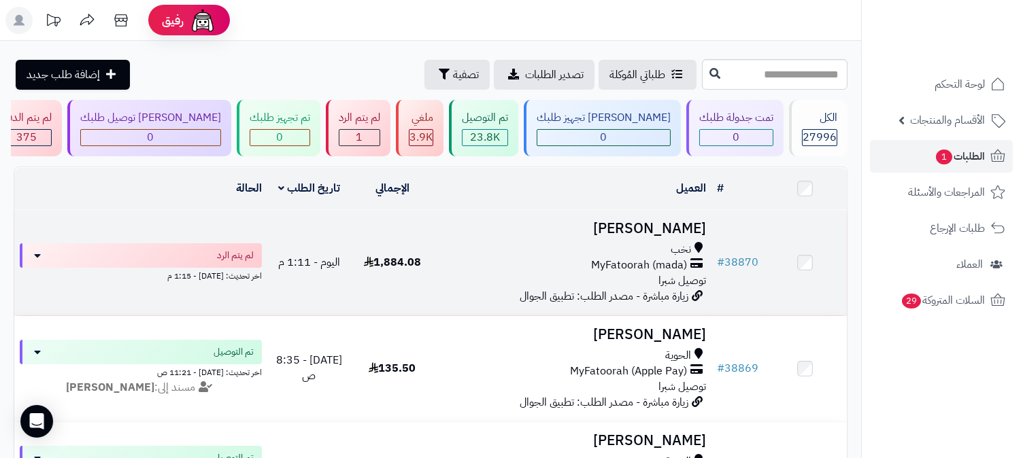
click at [677, 221] on h3 "[PERSON_NAME]" at bounding box center [572, 229] width 267 height 16
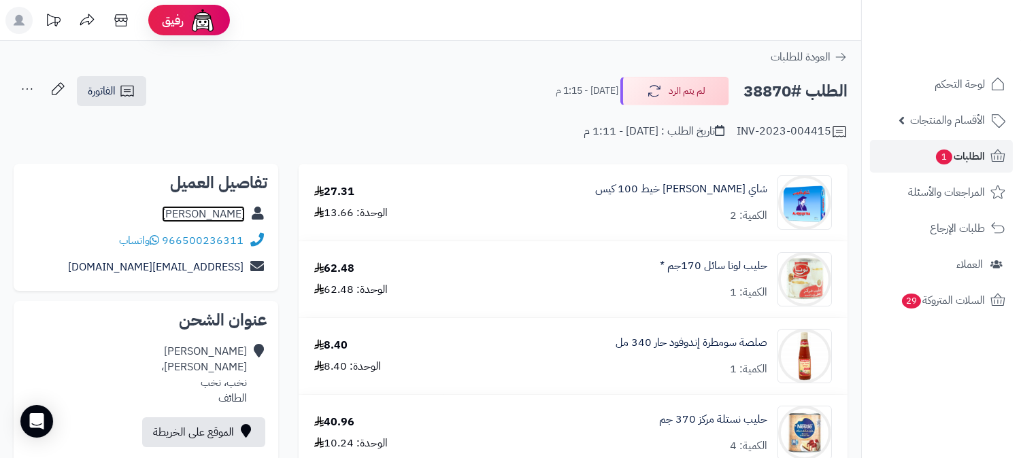
click at [220, 209] on link "[PERSON_NAME]" at bounding box center [203, 214] width 83 height 16
click at [968, 147] on span "الطلبات 1" at bounding box center [959, 156] width 50 height 19
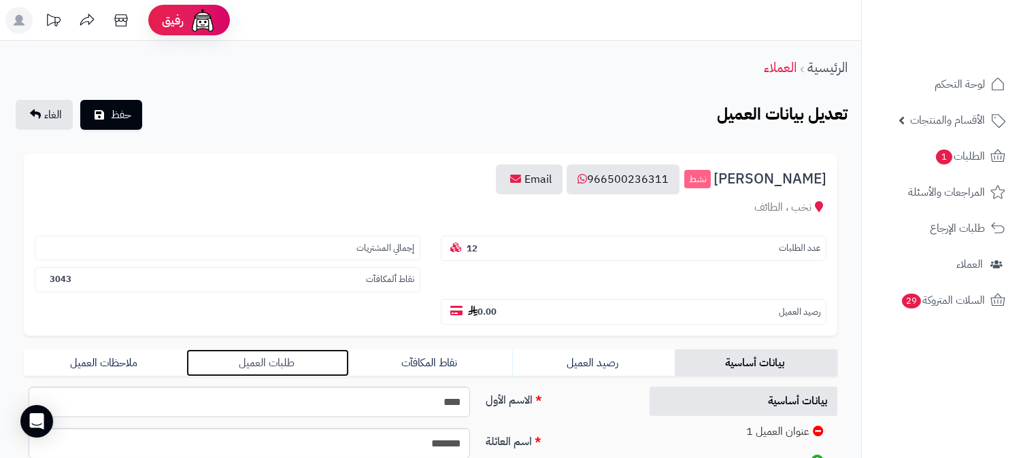
click at [263, 349] on link "طلبات العميل" at bounding box center [267, 362] width 163 height 27
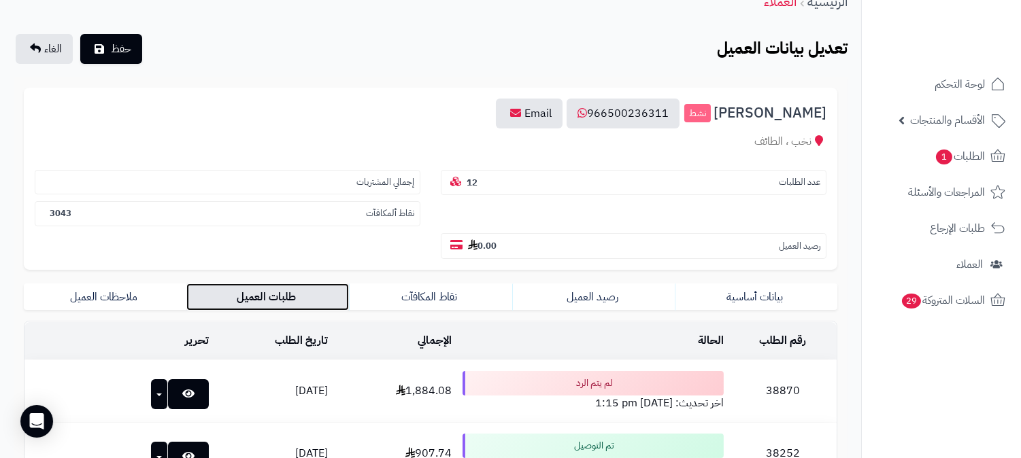
scroll to position [302, 0]
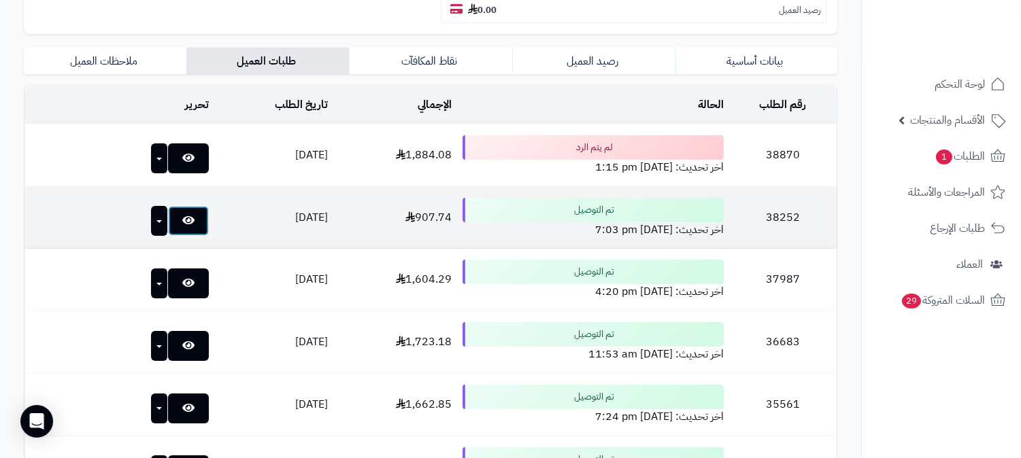
click at [182, 215] on icon at bounding box center [188, 220] width 12 height 11
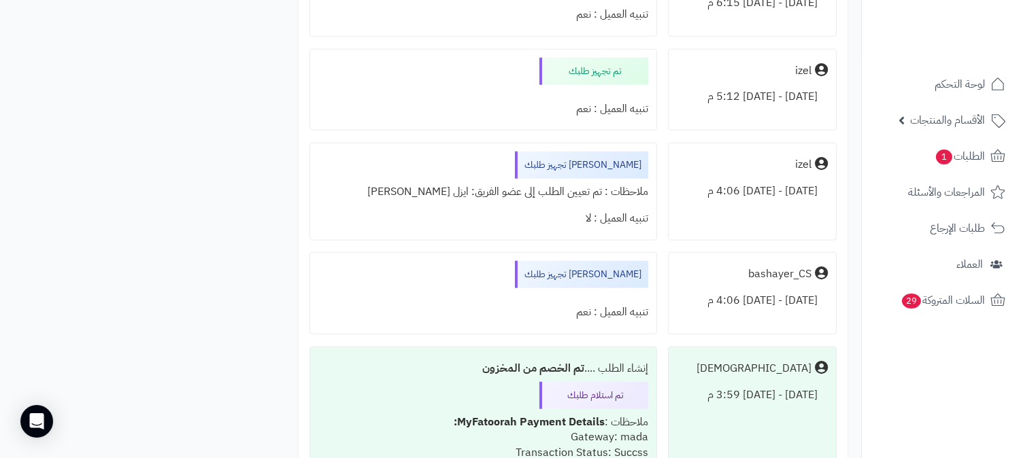
scroll to position [2225, 0]
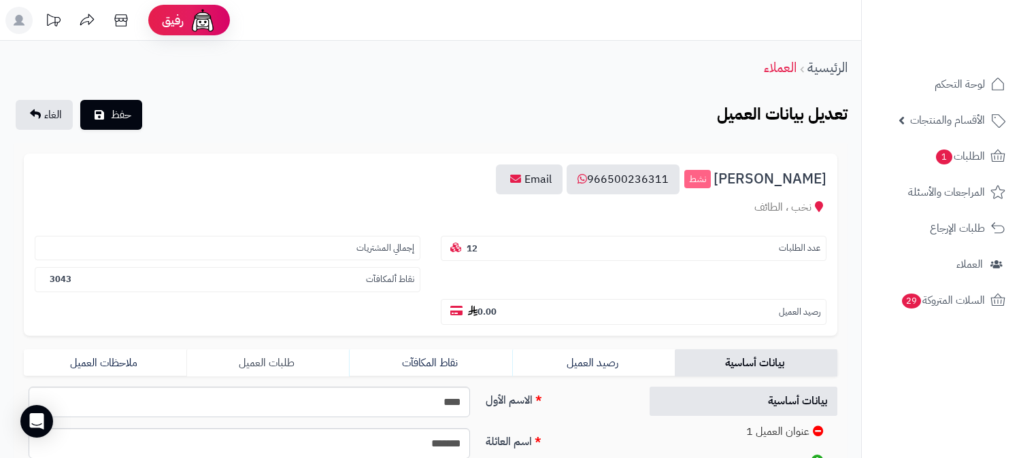
scroll to position [302, 0]
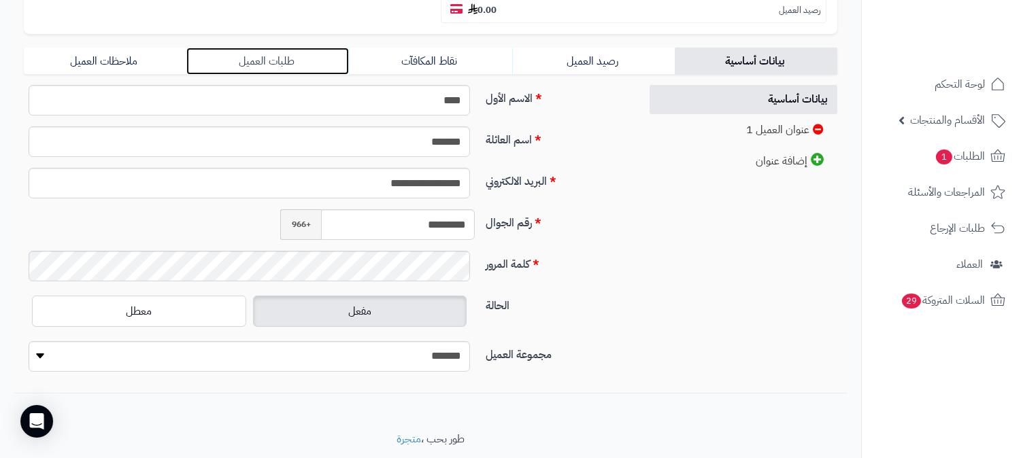
click at [272, 48] on link "طلبات العميل" at bounding box center [267, 61] width 163 height 27
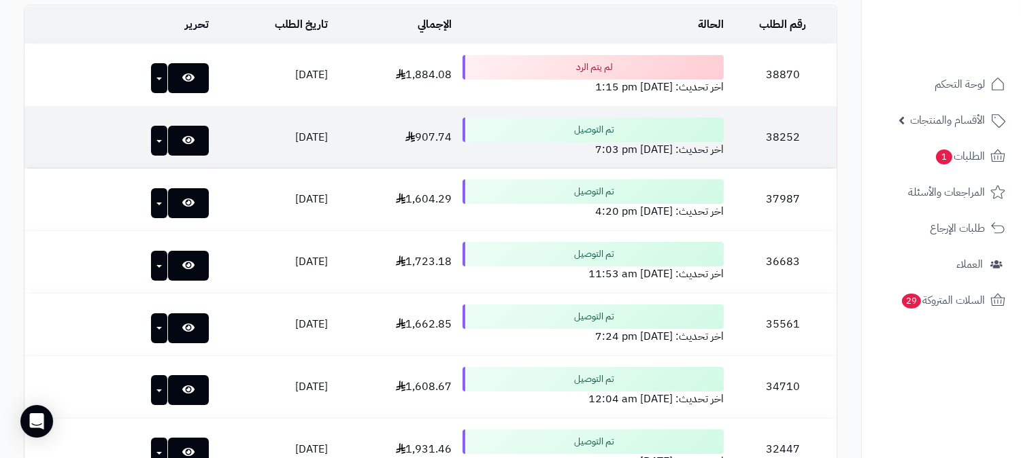
scroll to position [377, 0]
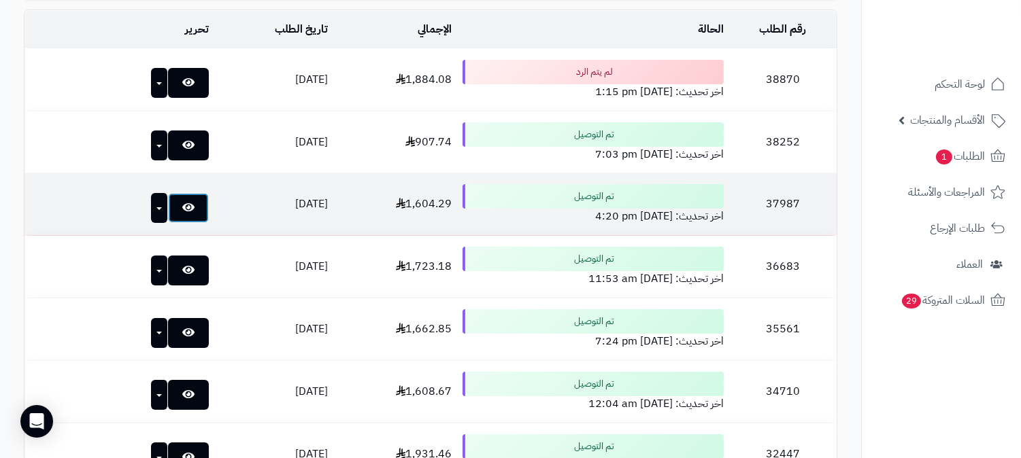
click at [182, 202] on icon at bounding box center [188, 207] width 12 height 11
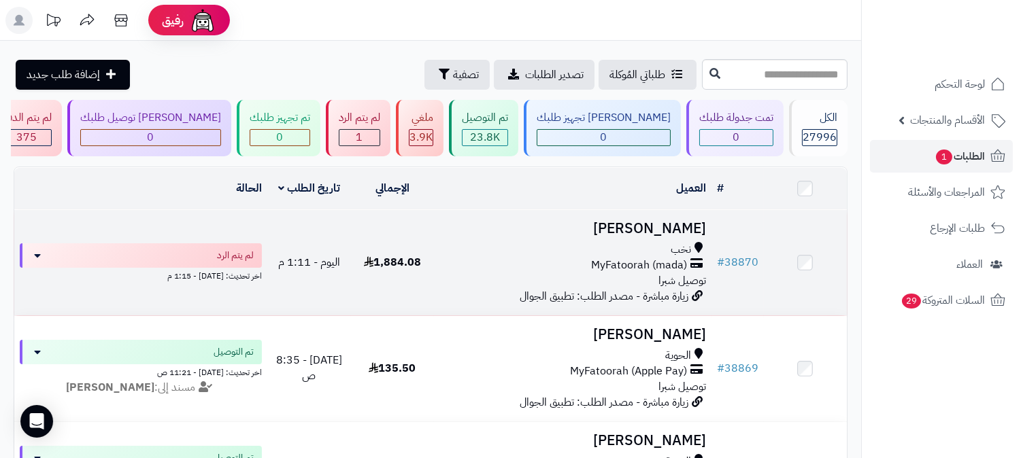
click at [671, 228] on h3 "[PERSON_NAME]" at bounding box center [572, 229] width 267 height 16
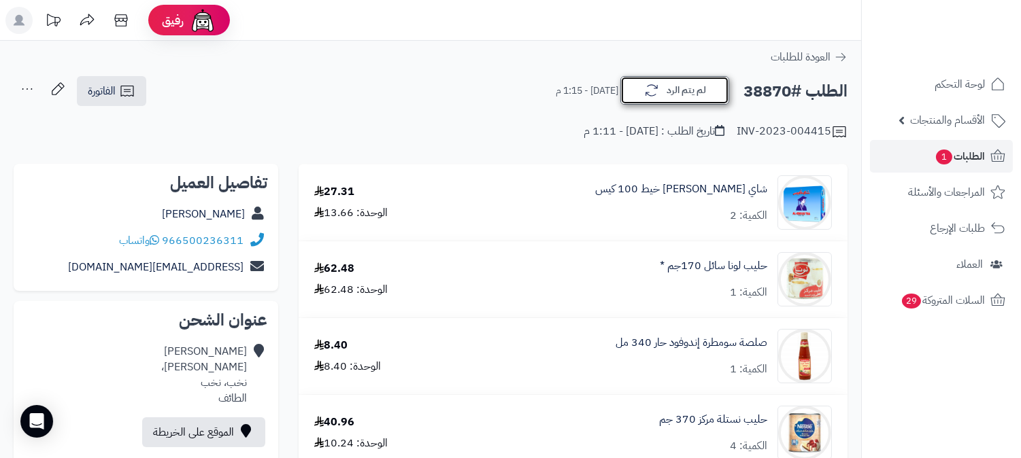
click at [684, 82] on button "لم يتم الرد" at bounding box center [674, 90] width 109 height 29
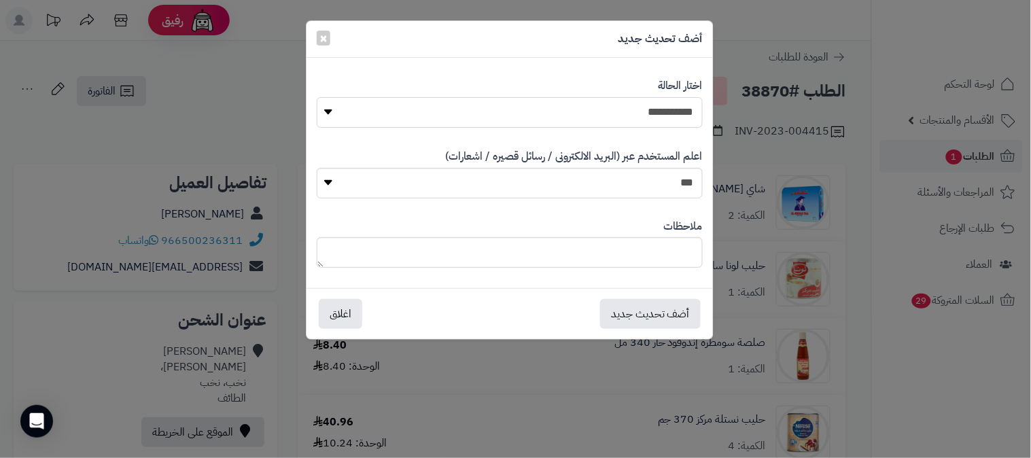
click at [687, 112] on select "**********" at bounding box center [510, 112] width 386 height 31
select select "*"
click at [317, 97] on select "**********" at bounding box center [510, 112] width 386 height 31
click at [683, 255] on textarea at bounding box center [510, 252] width 386 height 31
type textarea "**********"
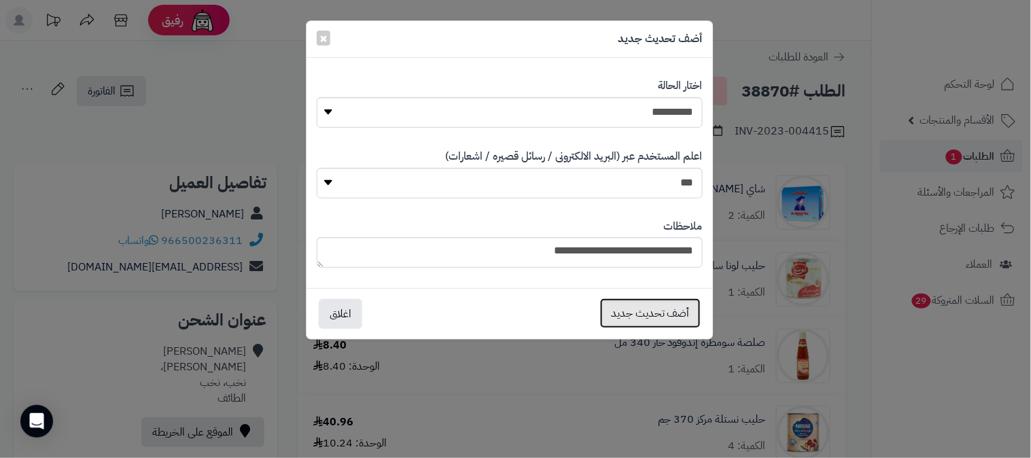
click at [678, 316] on button "أضف تحديث جديد" at bounding box center [650, 314] width 101 height 30
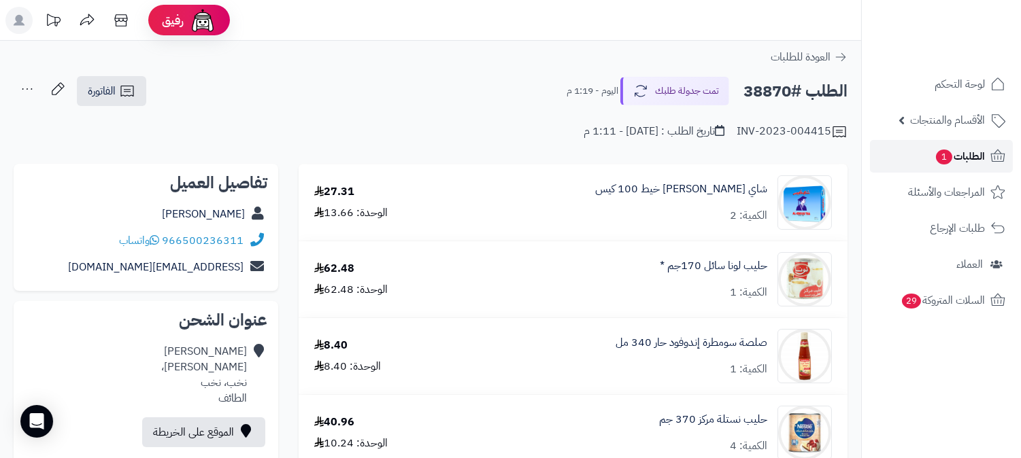
click at [972, 154] on span "الطلبات 1" at bounding box center [959, 156] width 50 height 19
